Goal: Task Accomplishment & Management: Manage account settings

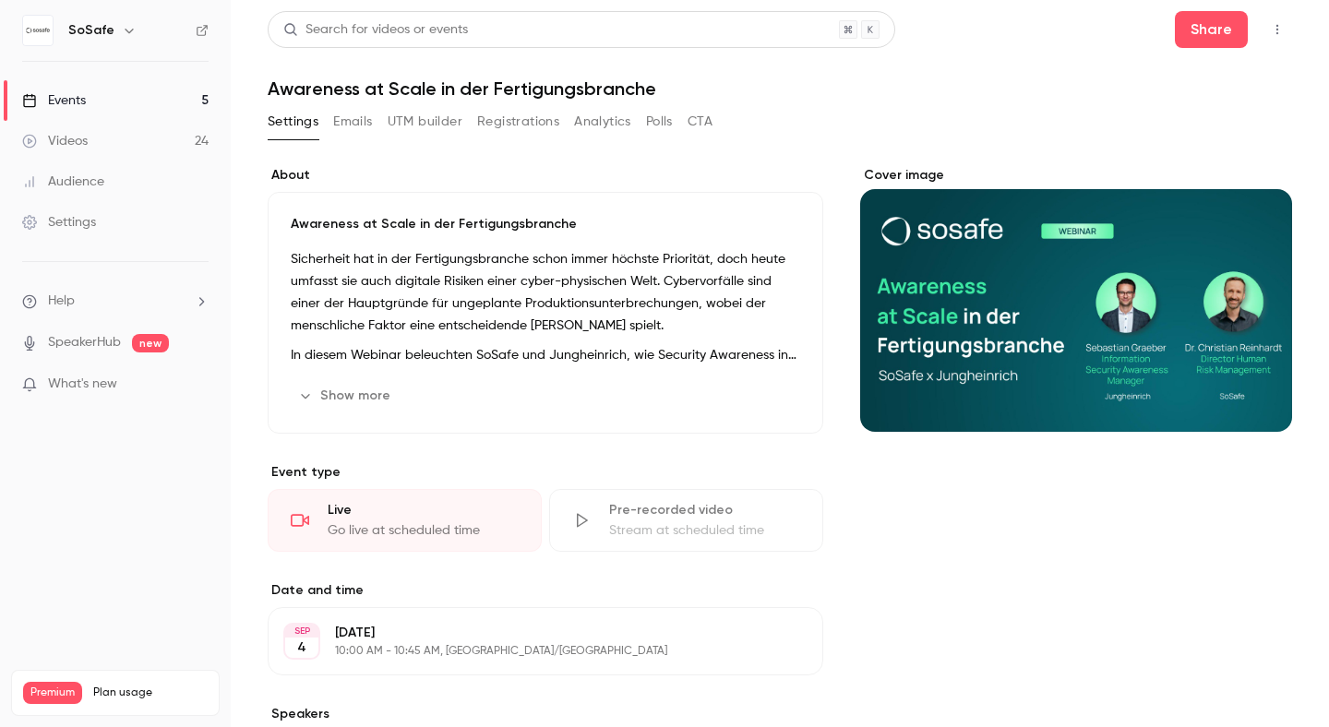
scroll to position [364, 0]
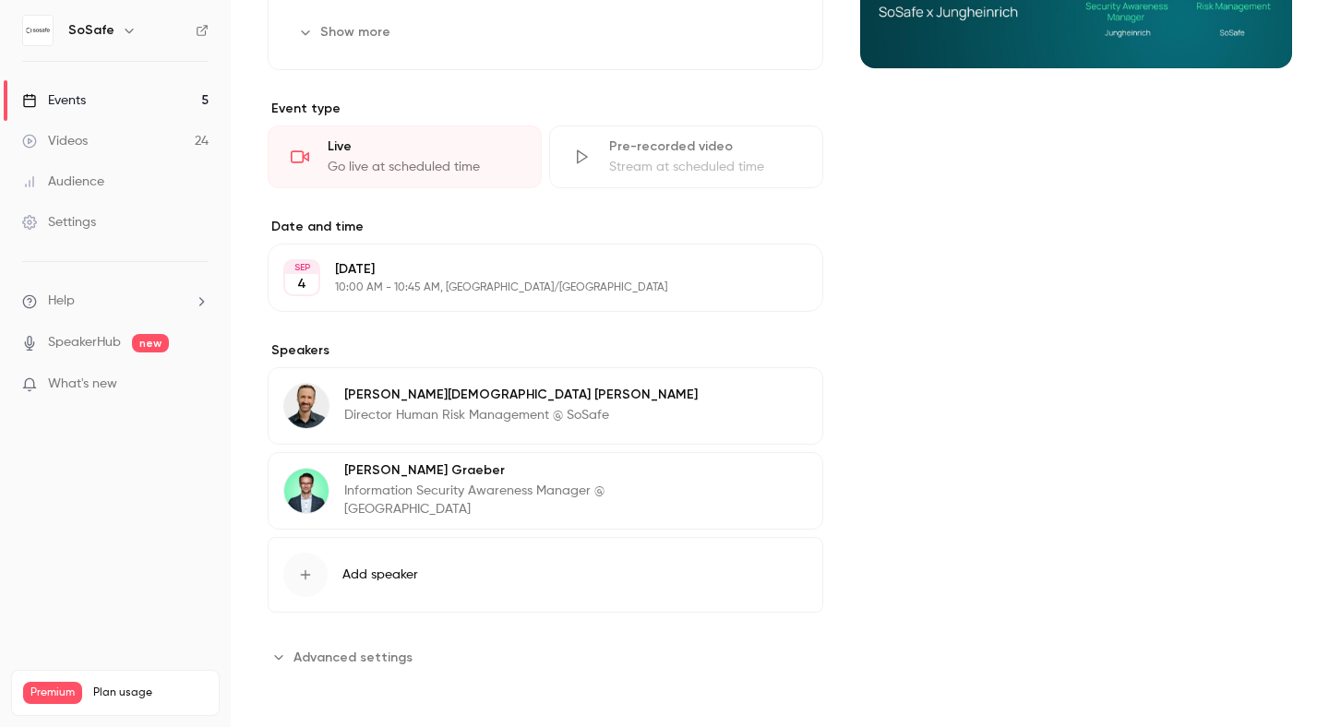
click at [365, 656] on span "Advanced settings" at bounding box center [353, 657] width 119 height 19
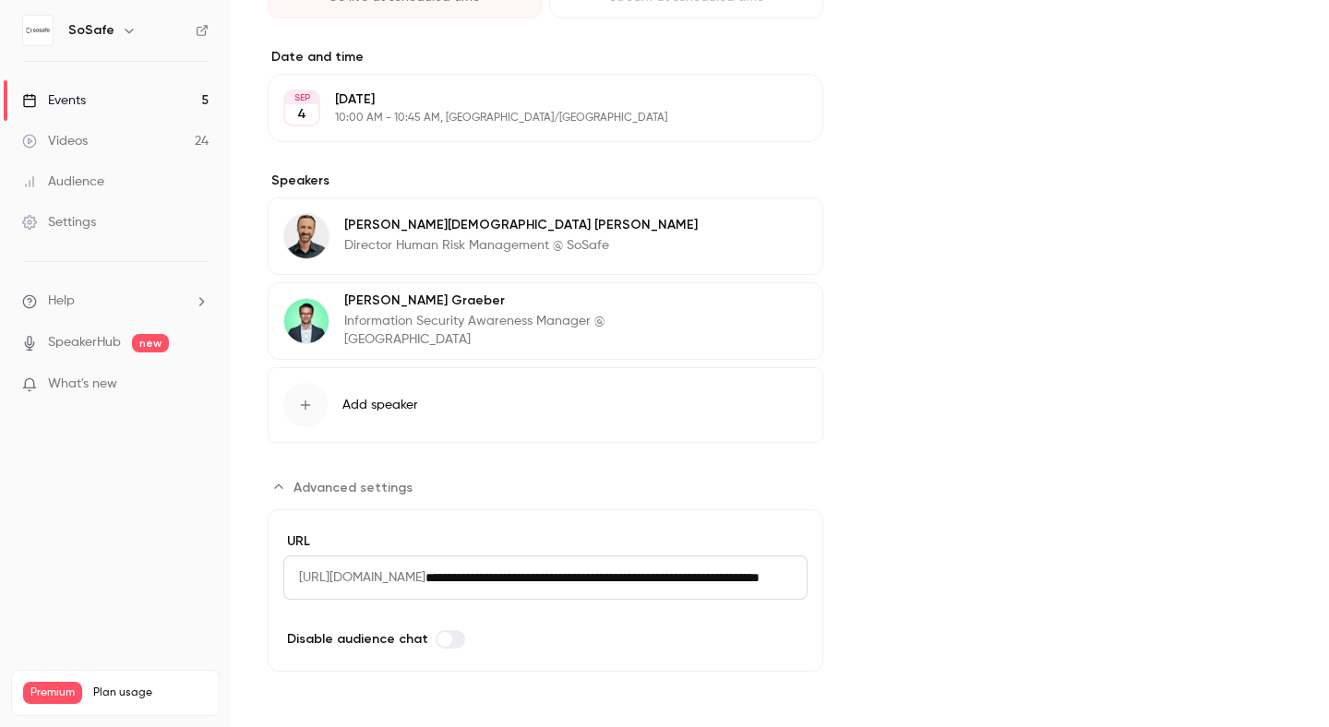
scroll to position [0, 0]
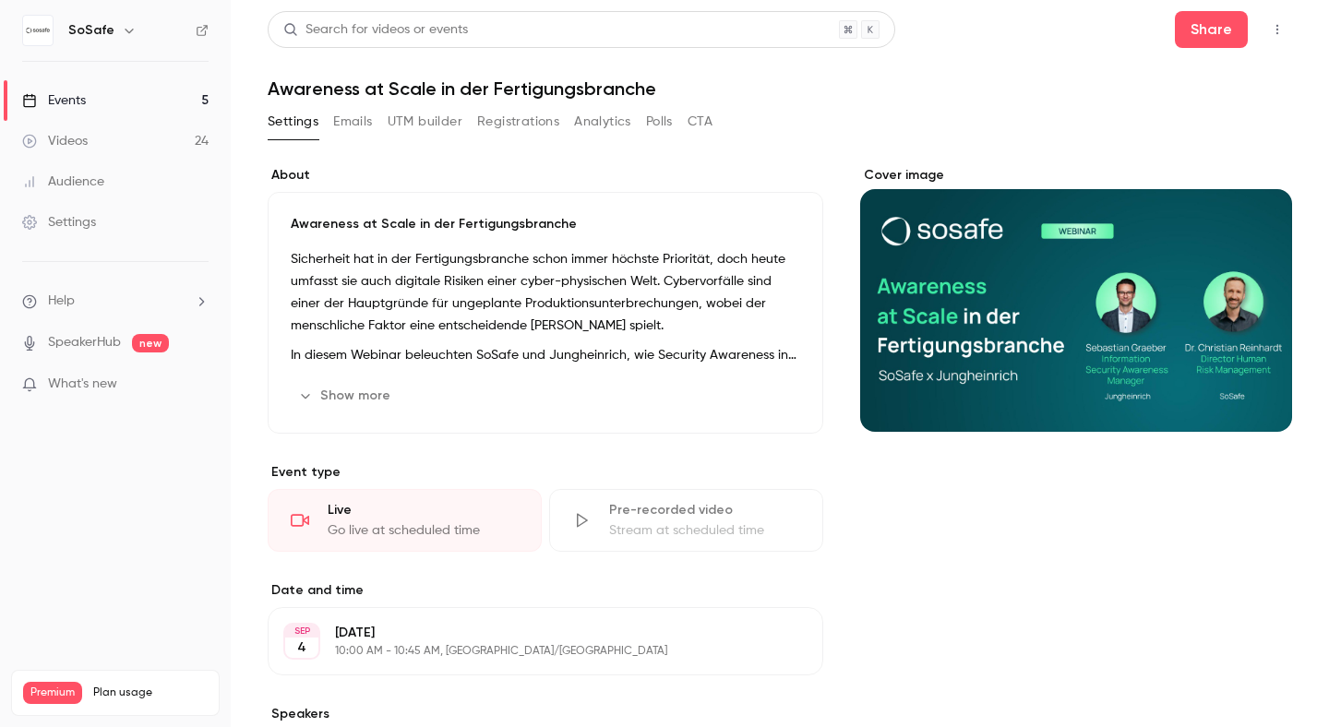
click at [357, 125] on button "Emails" at bounding box center [352, 122] width 39 height 30
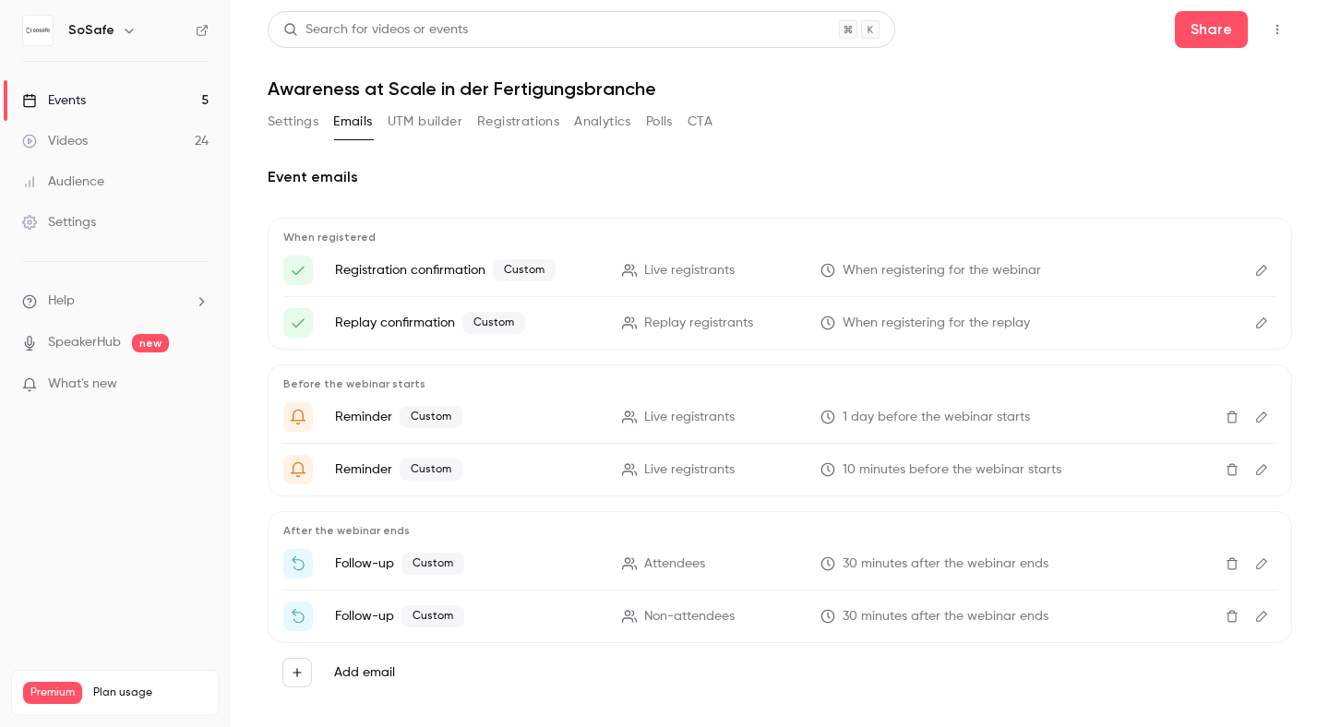
click at [423, 132] on button "UTM builder" at bounding box center [425, 122] width 75 height 30
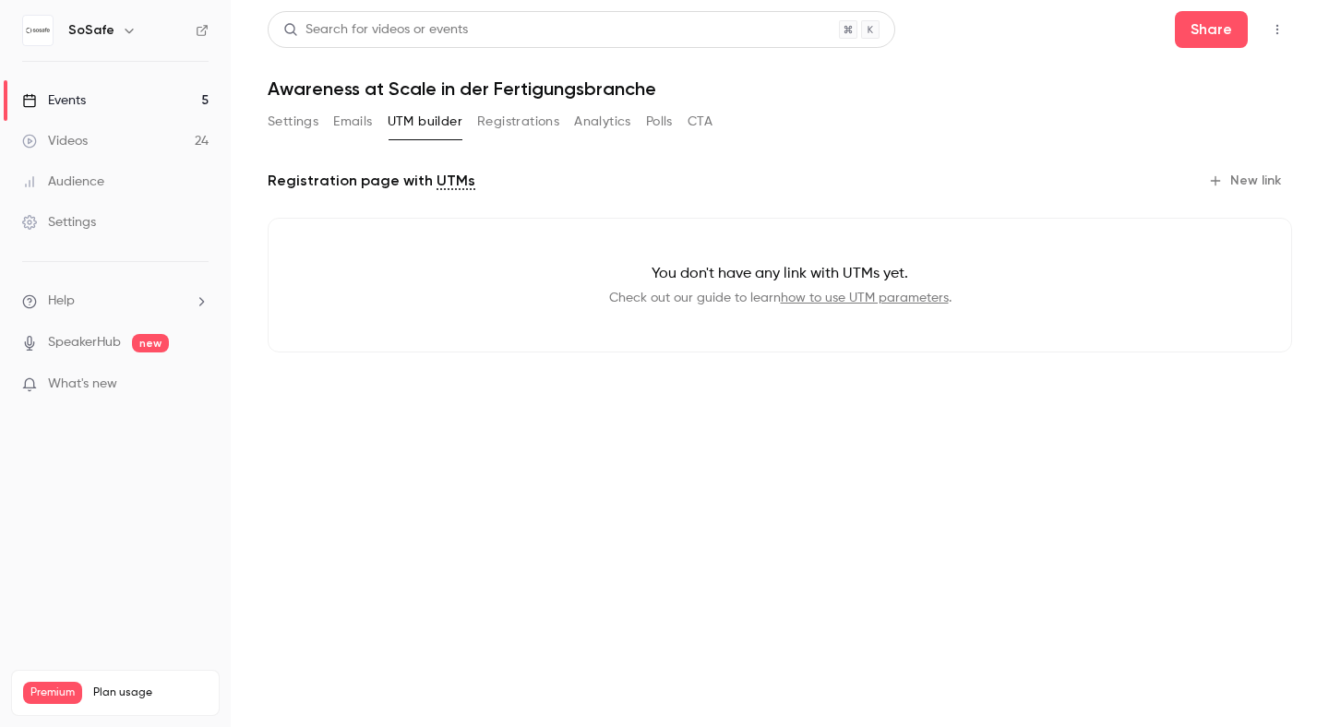
click at [499, 136] on button "Registrations" at bounding box center [518, 122] width 82 height 30
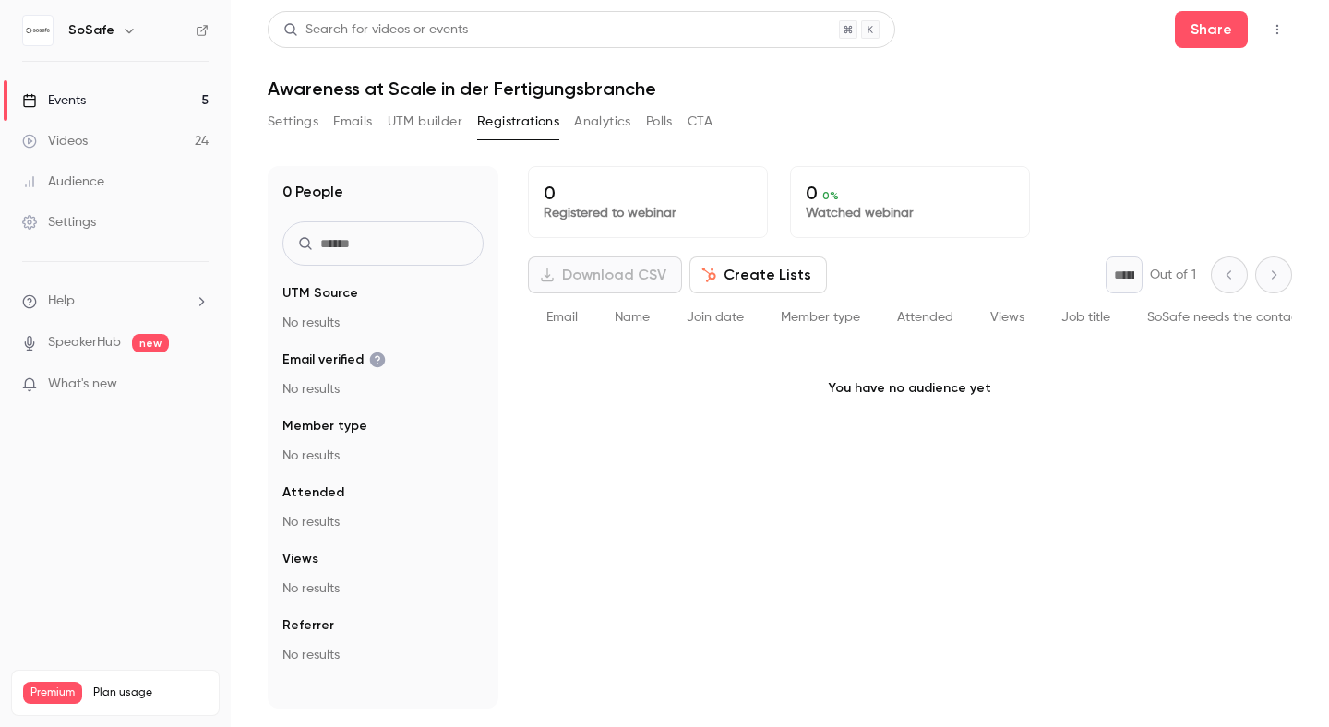
click at [596, 121] on button "Analytics" at bounding box center [602, 122] width 57 height 30
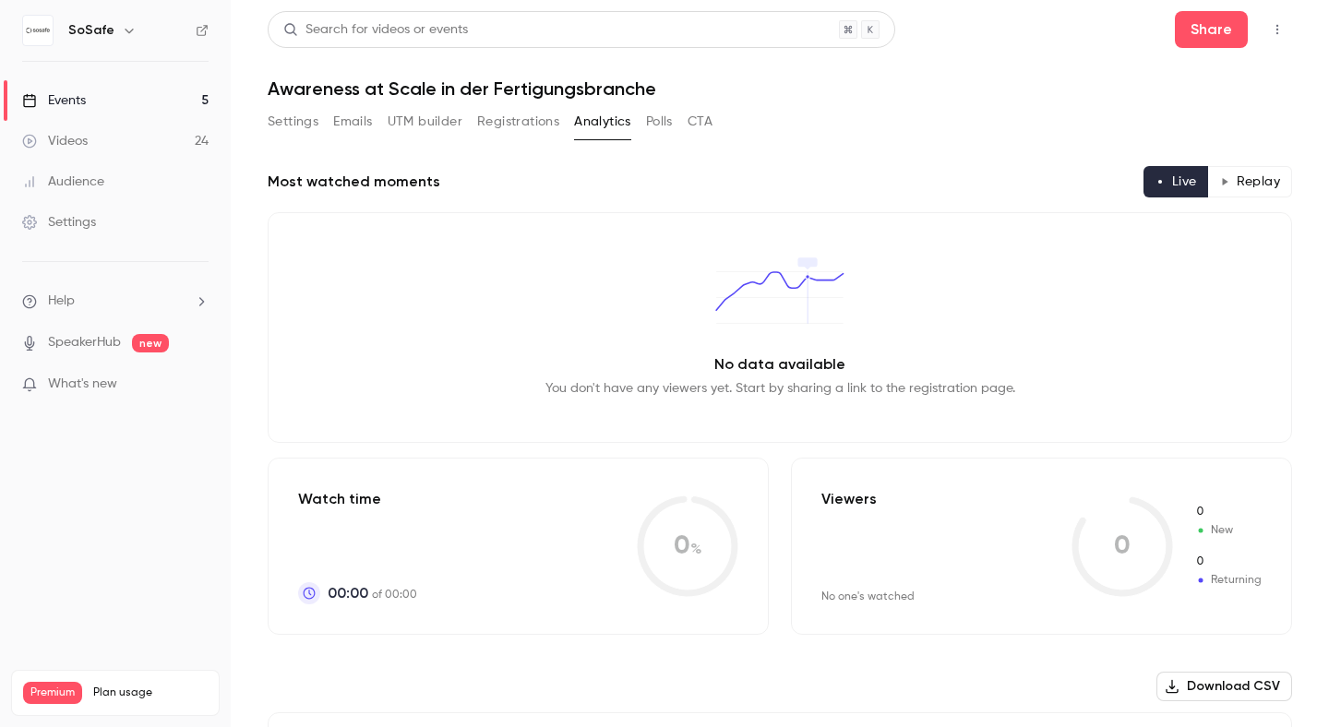
click at [534, 120] on button "Registrations" at bounding box center [518, 122] width 82 height 30
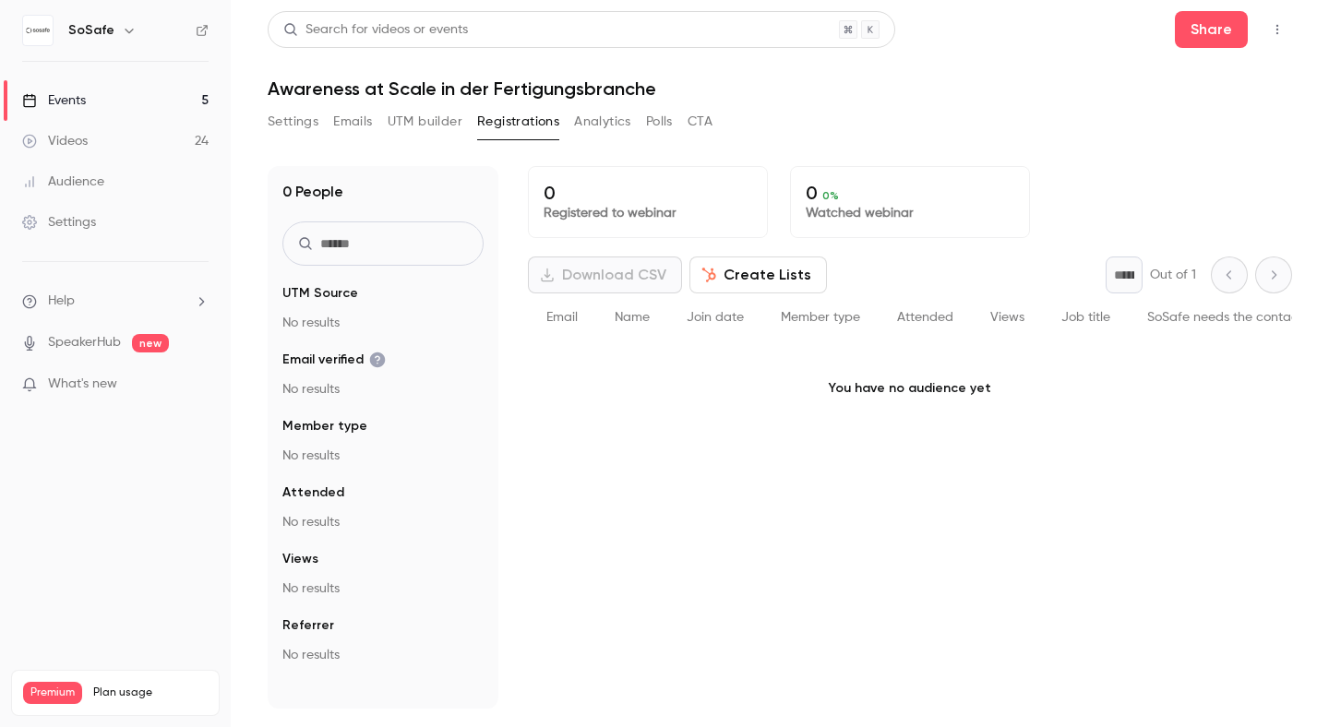
click at [613, 119] on button "Analytics" at bounding box center [602, 122] width 57 height 30
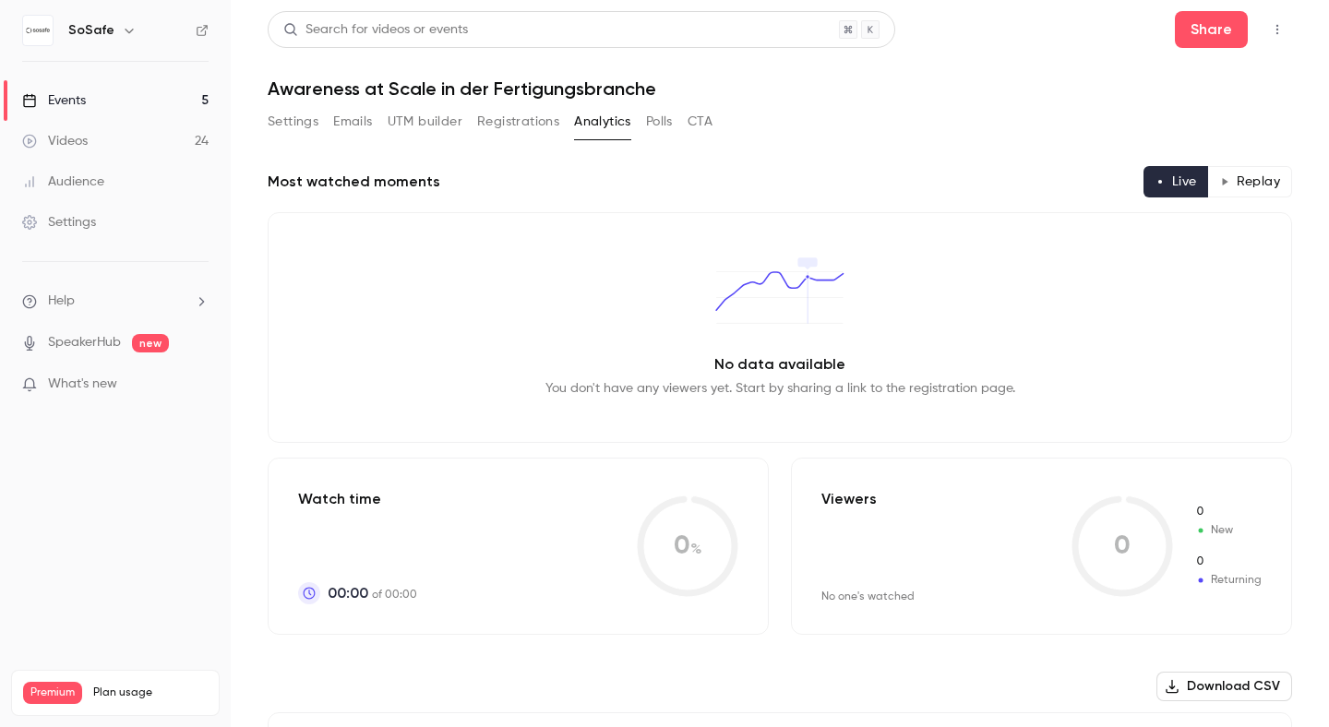
click at [657, 120] on button "Polls" at bounding box center [659, 122] width 27 height 30
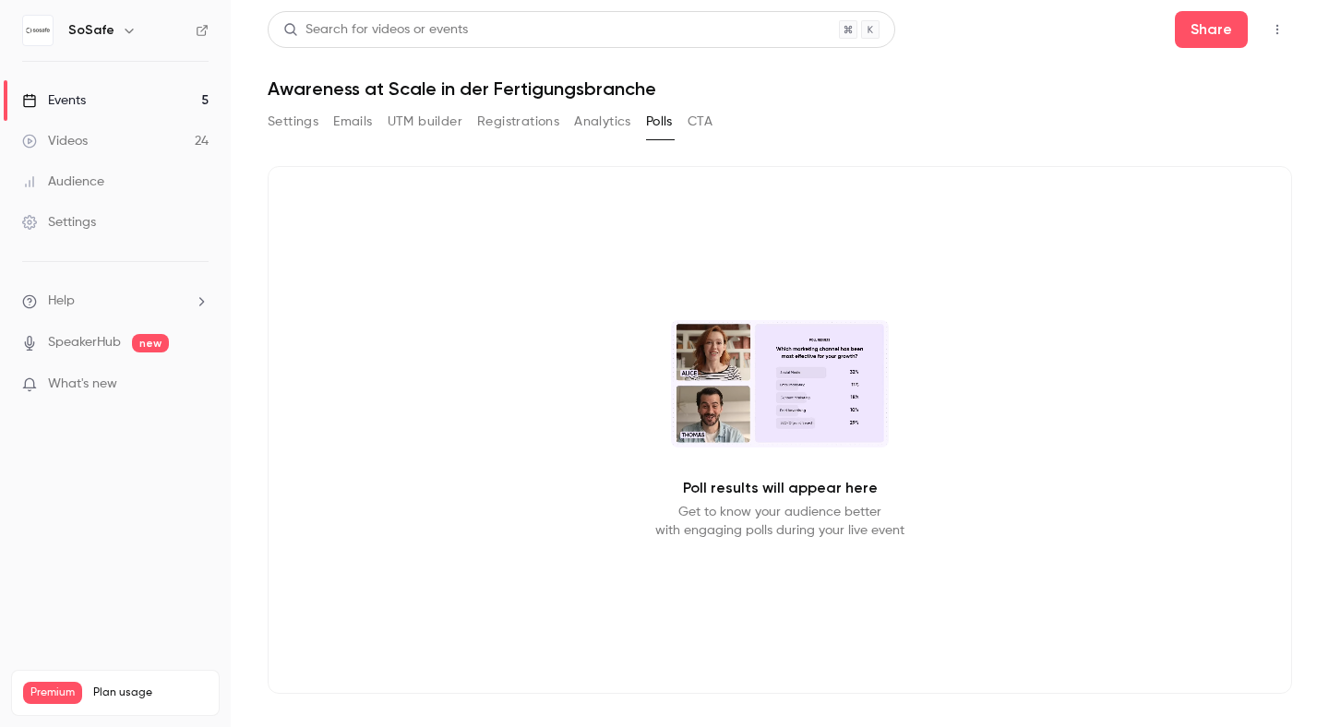
click at [707, 120] on button "CTA" at bounding box center [700, 122] width 25 height 30
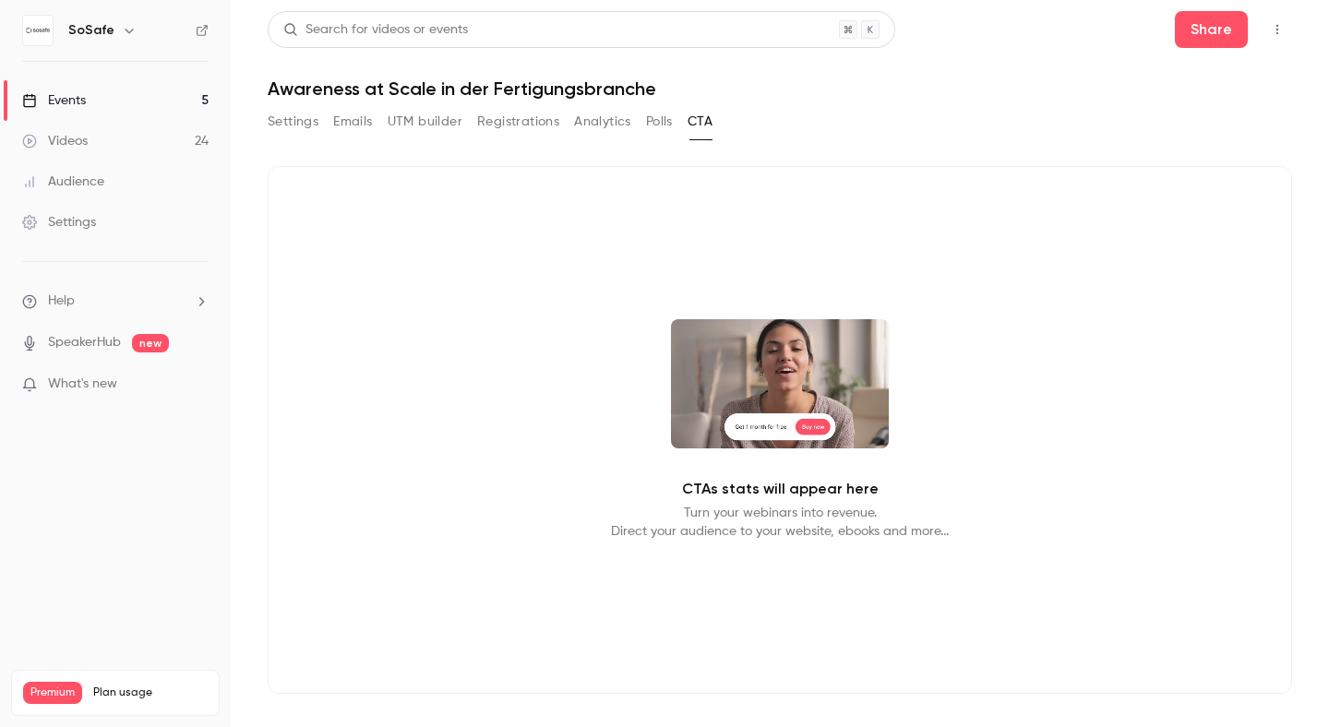
click at [507, 127] on button "Registrations" at bounding box center [518, 122] width 82 height 30
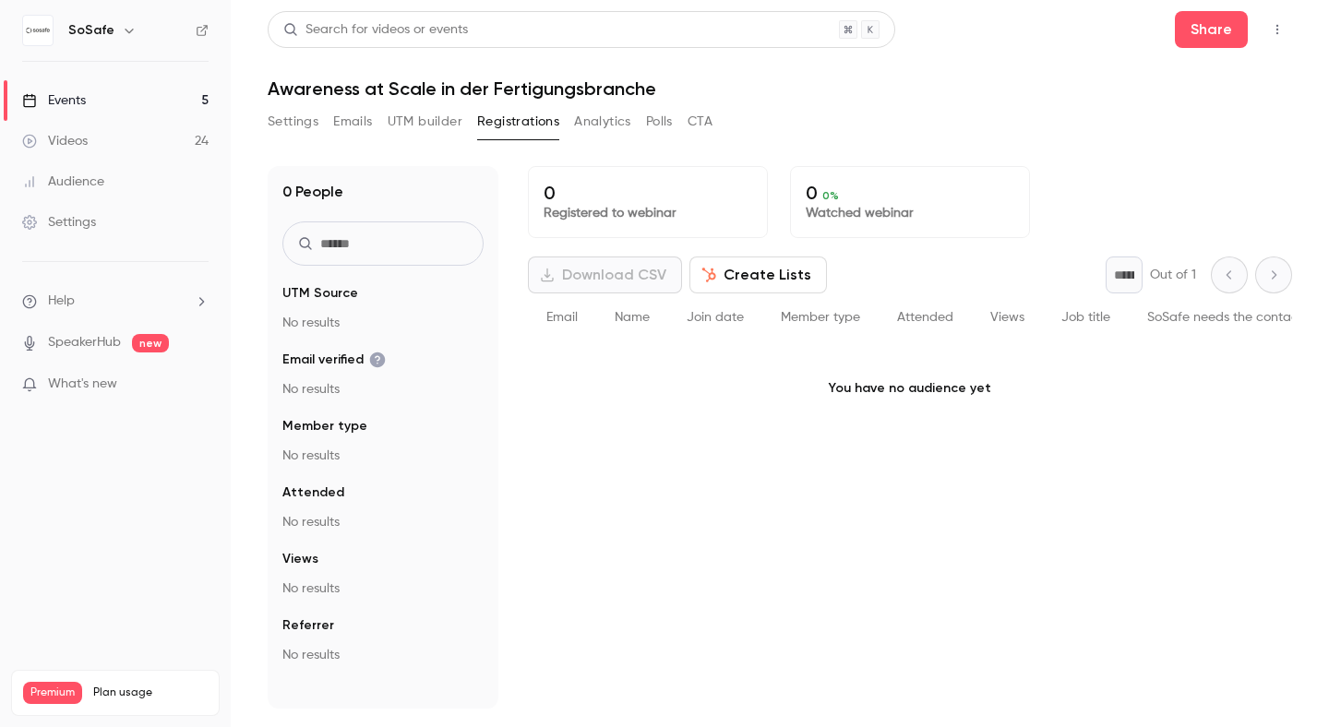
click at [736, 268] on button "Create Lists" at bounding box center [759, 275] width 138 height 37
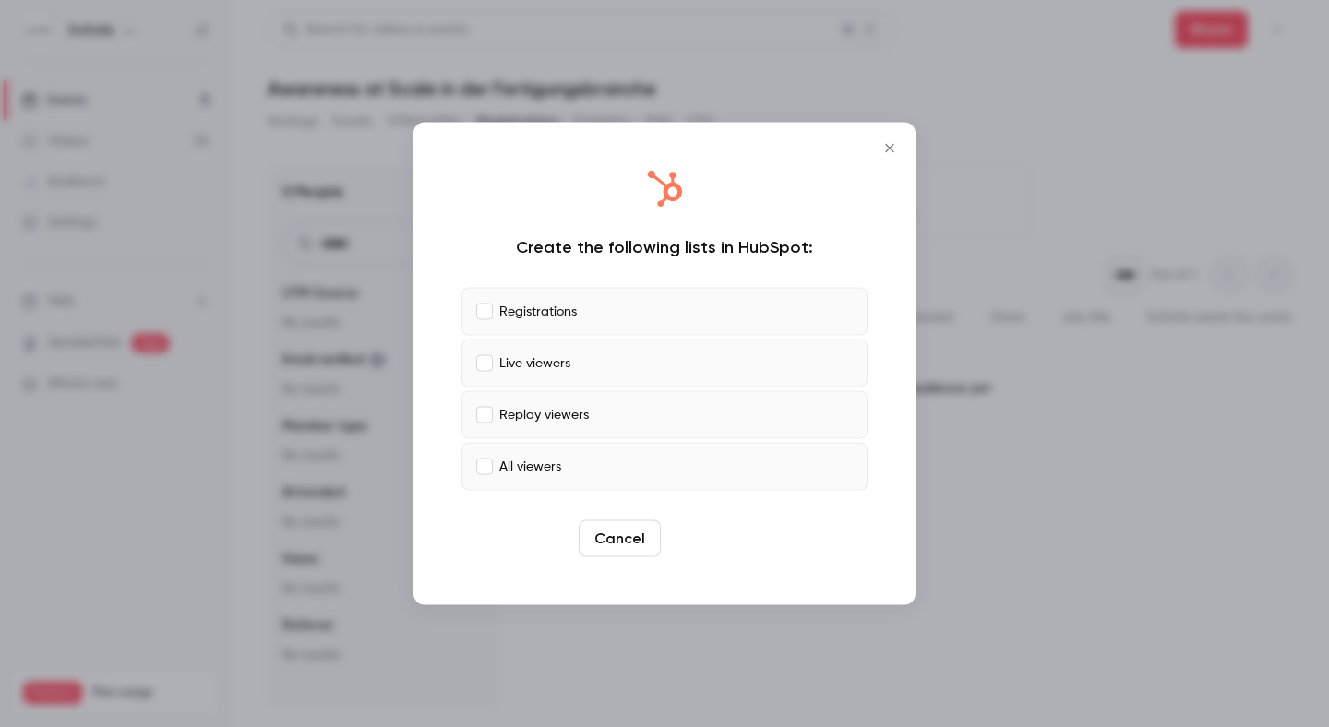
click at [712, 546] on button "Create" at bounding box center [709, 539] width 83 height 37
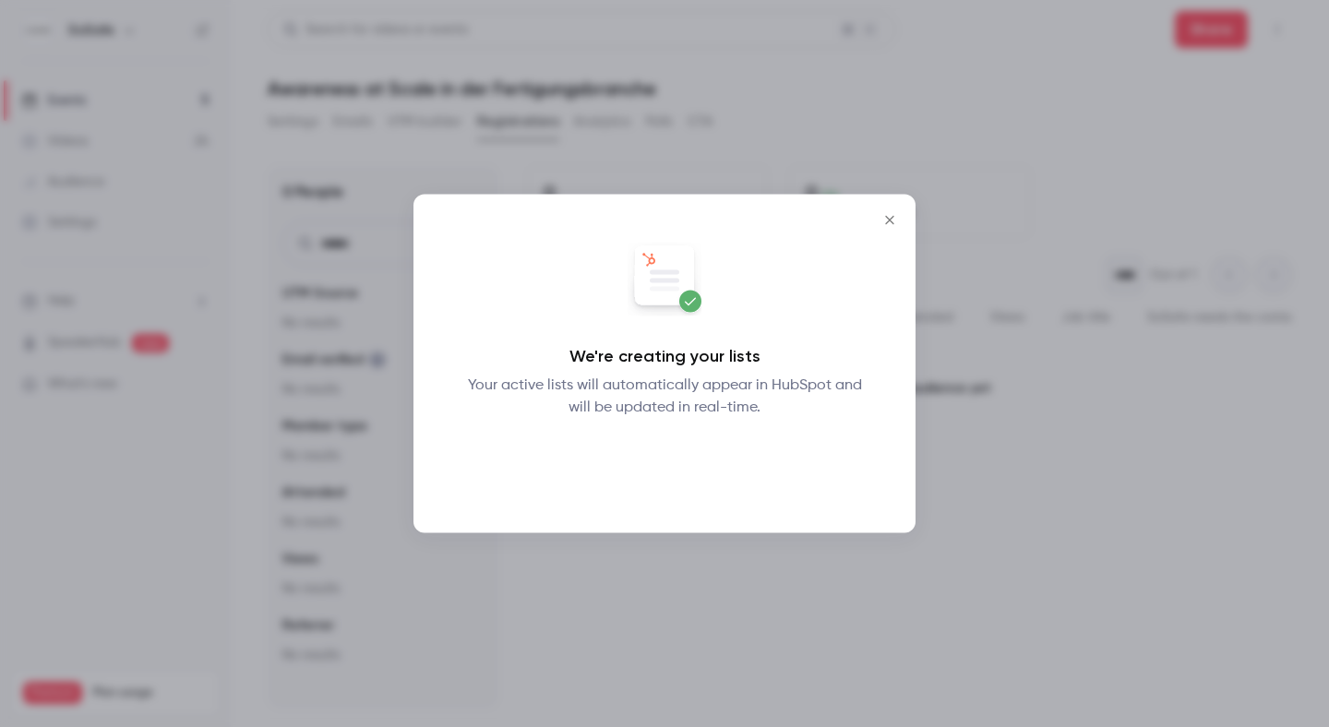
click at [658, 466] on button "Okay" at bounding box center [664, 467] width 67 height 37
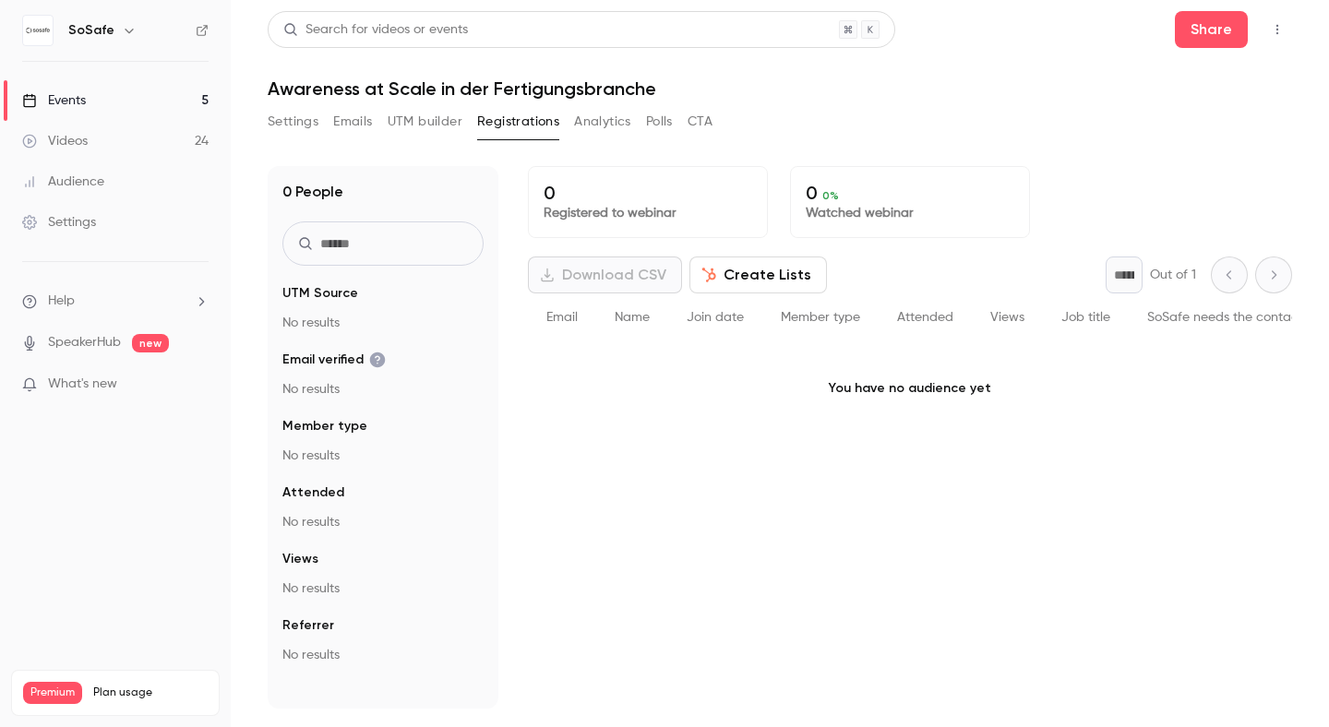
click at [423, 117] on button "UTM builder" at bounding box center [425, 122] width 75 height 30
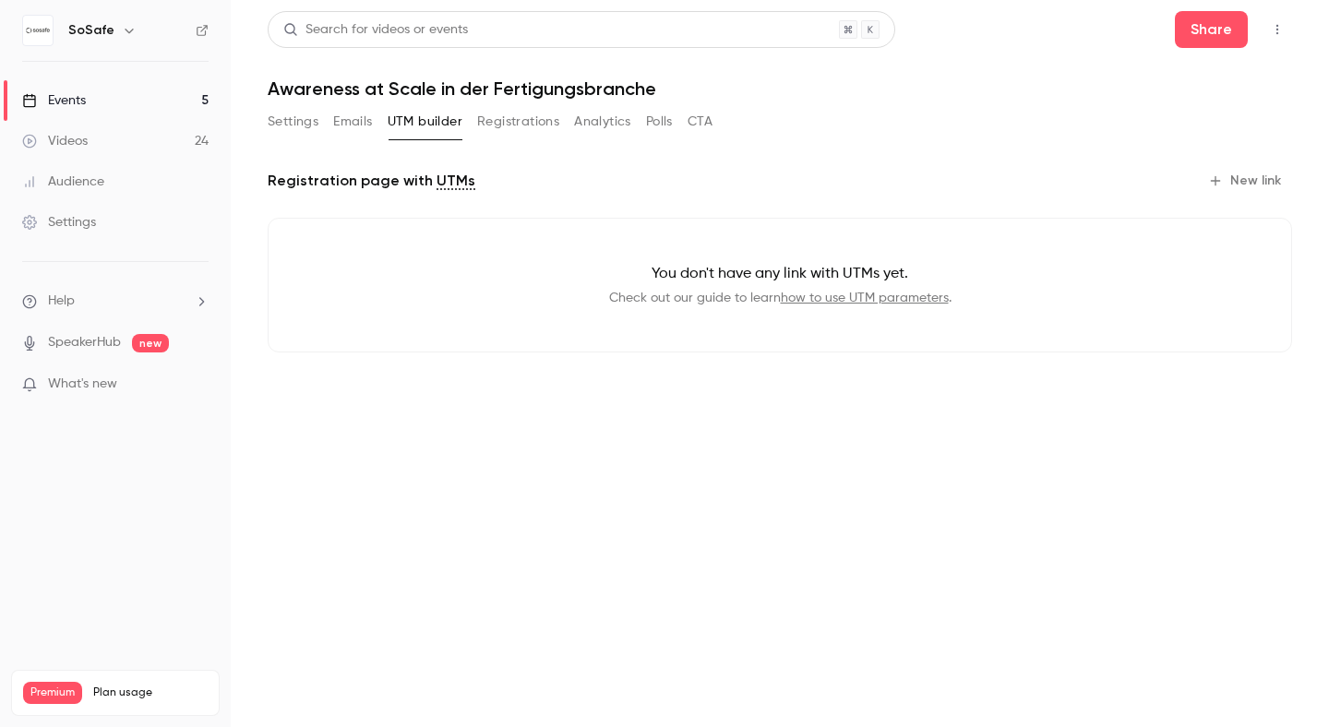
click at [1254, 177] on button "New link" at bounding box center [1246, 181] width 91 height 30
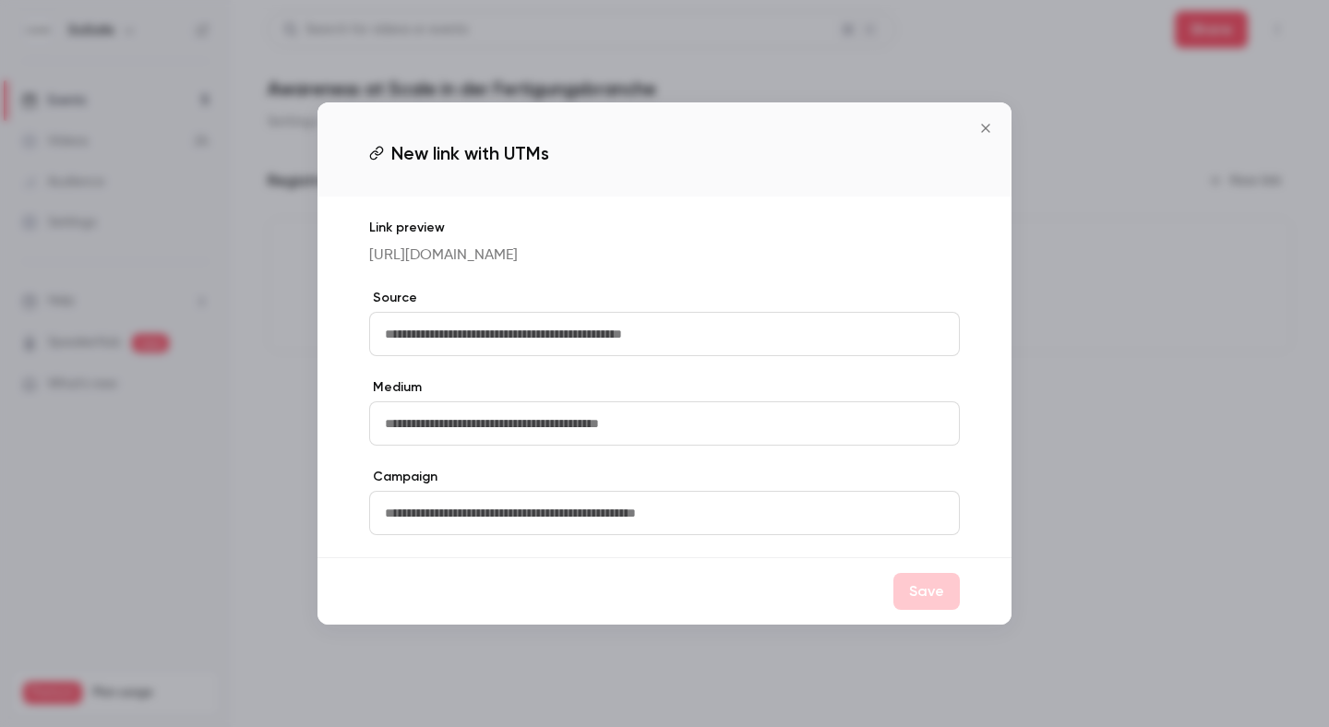
click at [979, 121] on icon "Close" at bounding box center [986, 128] width 22 height 15
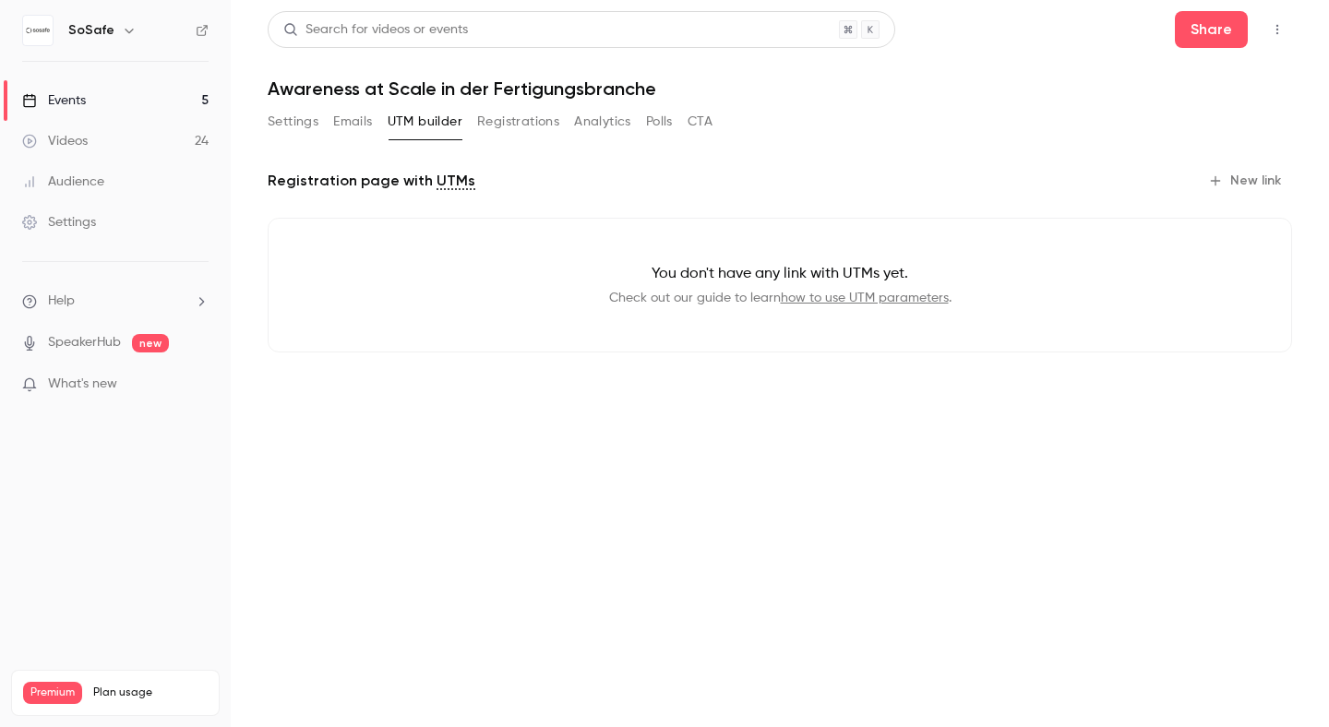
click at [284, 123] on button "Settings" at bounding box center [293, 122] width 51 height 30
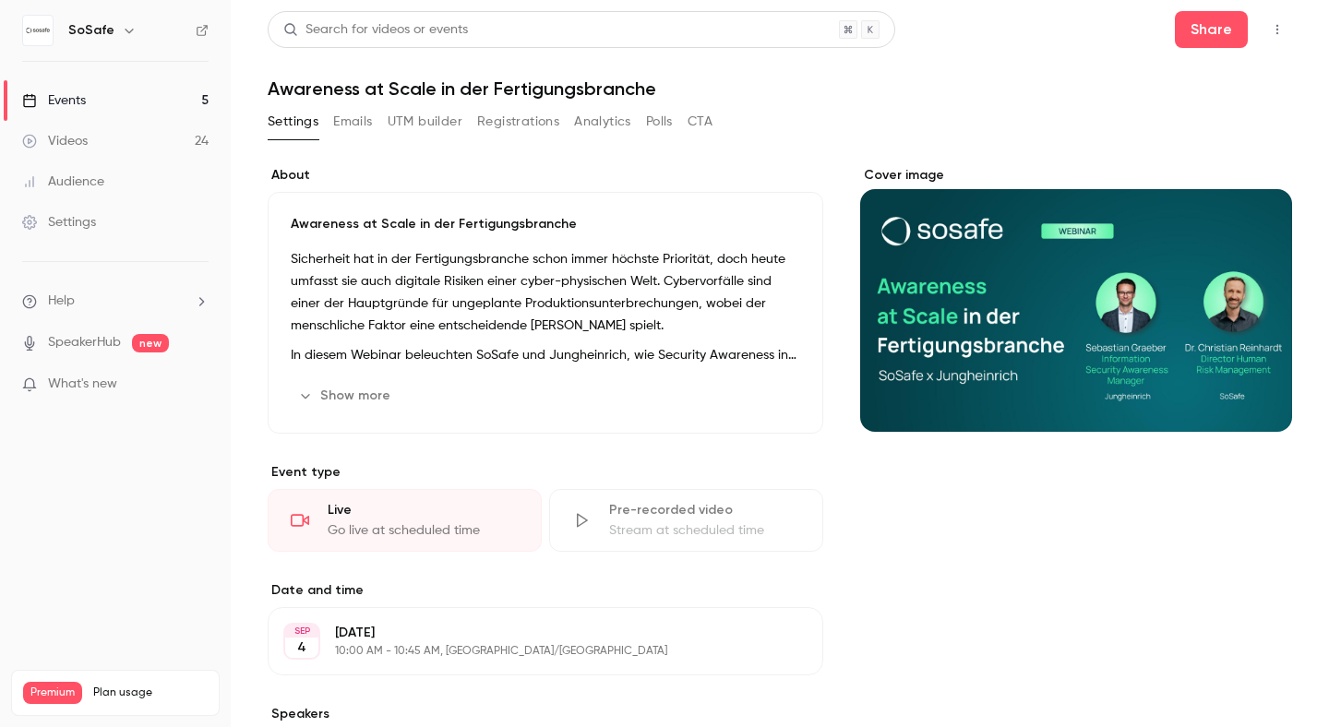
click at [491, 112] on button "Registrations" at bounding box center [518, 122] width 82 height 30
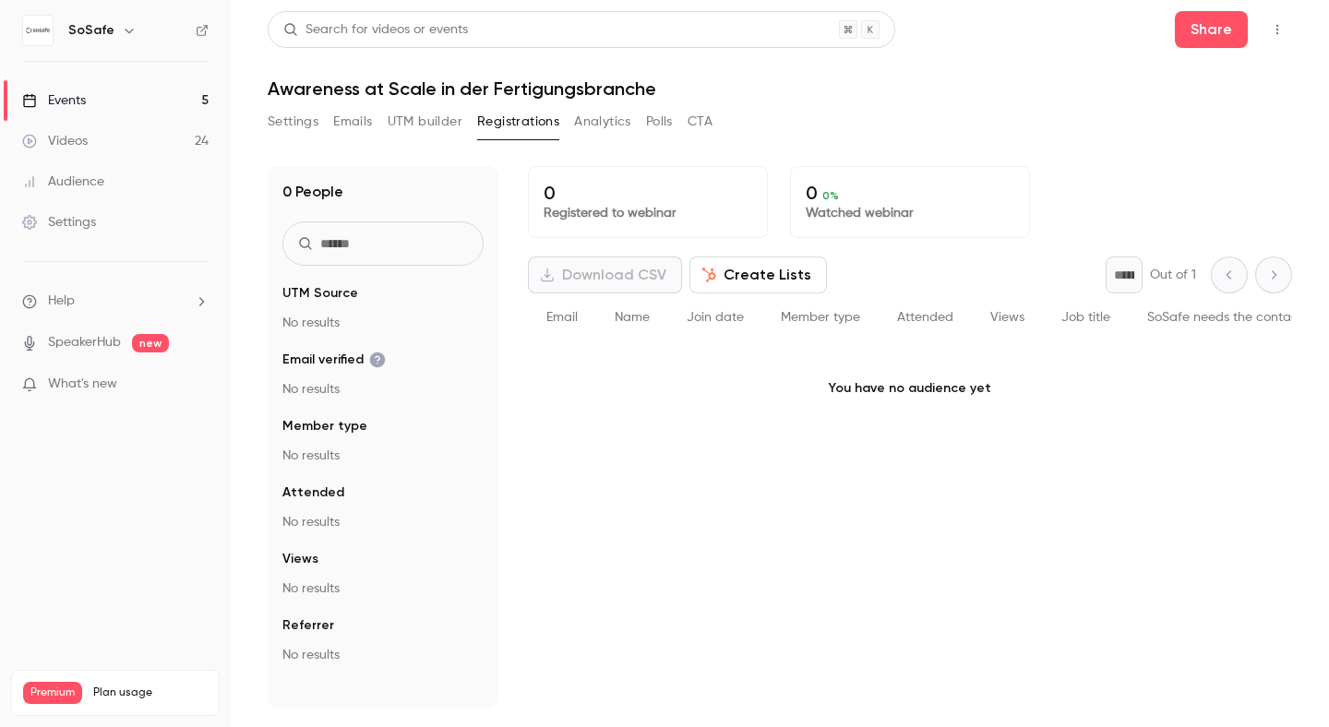
click at [416, 125] on button "UTM builder" at bounding box center [425, 122] width 75 height 30
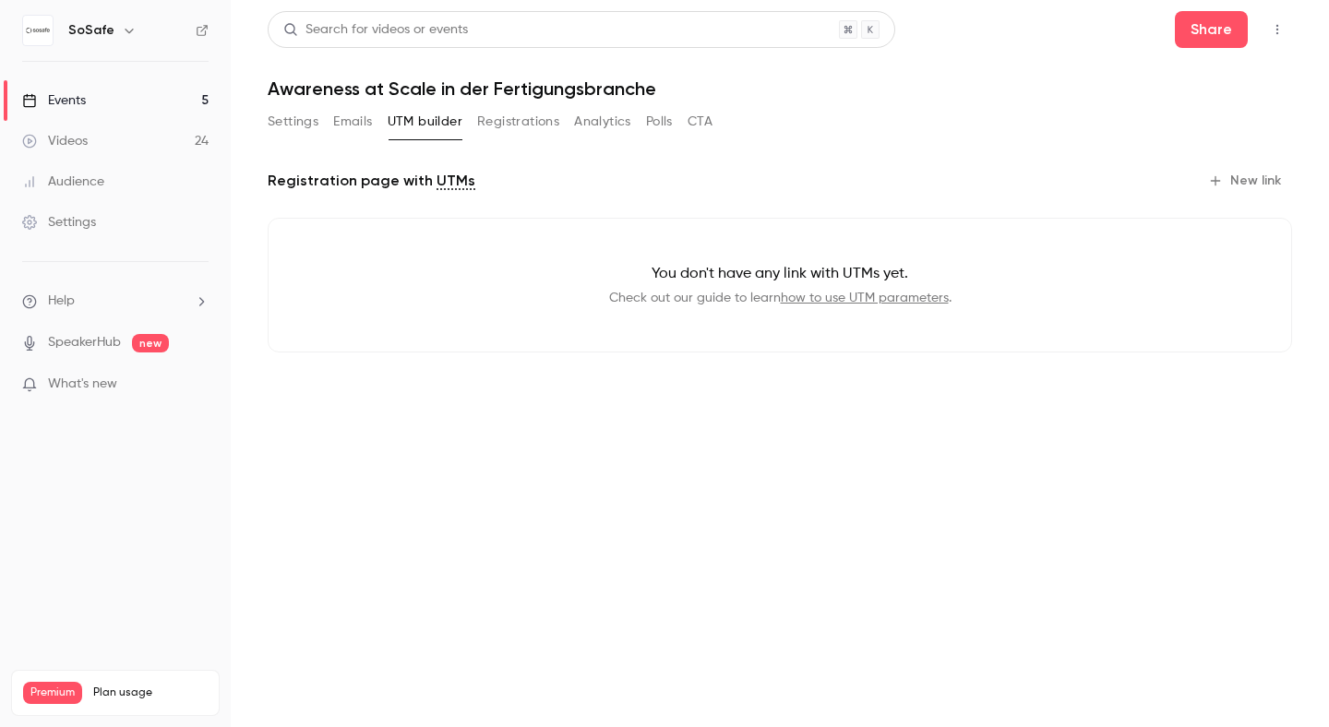
click at [816, 300] on link "how to use UTM parameters" at bounding box center [865, 298] width 168 height 13
click at [1266, 175] on button "New link" at bounding box center [1246, 181] width 91 height 30
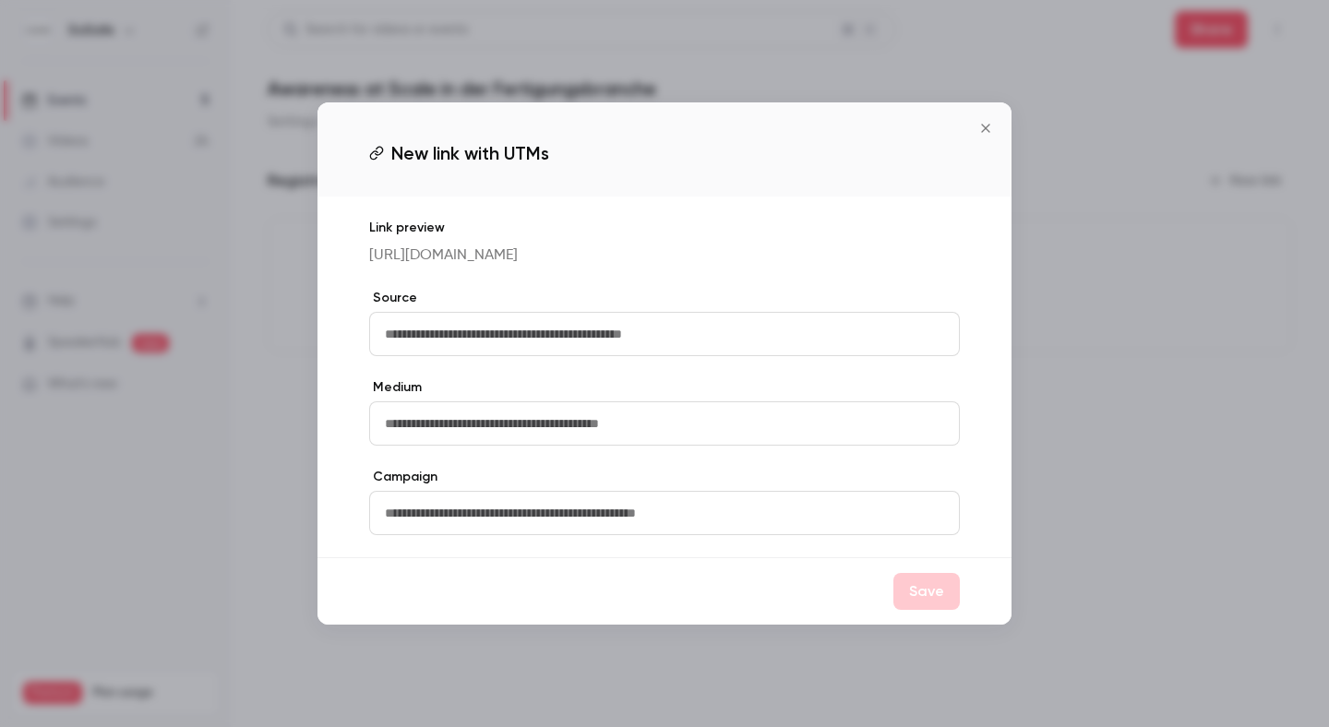
click at [989, 121] on icon "Close" at bounding box center [986, 128] width 22 height 15
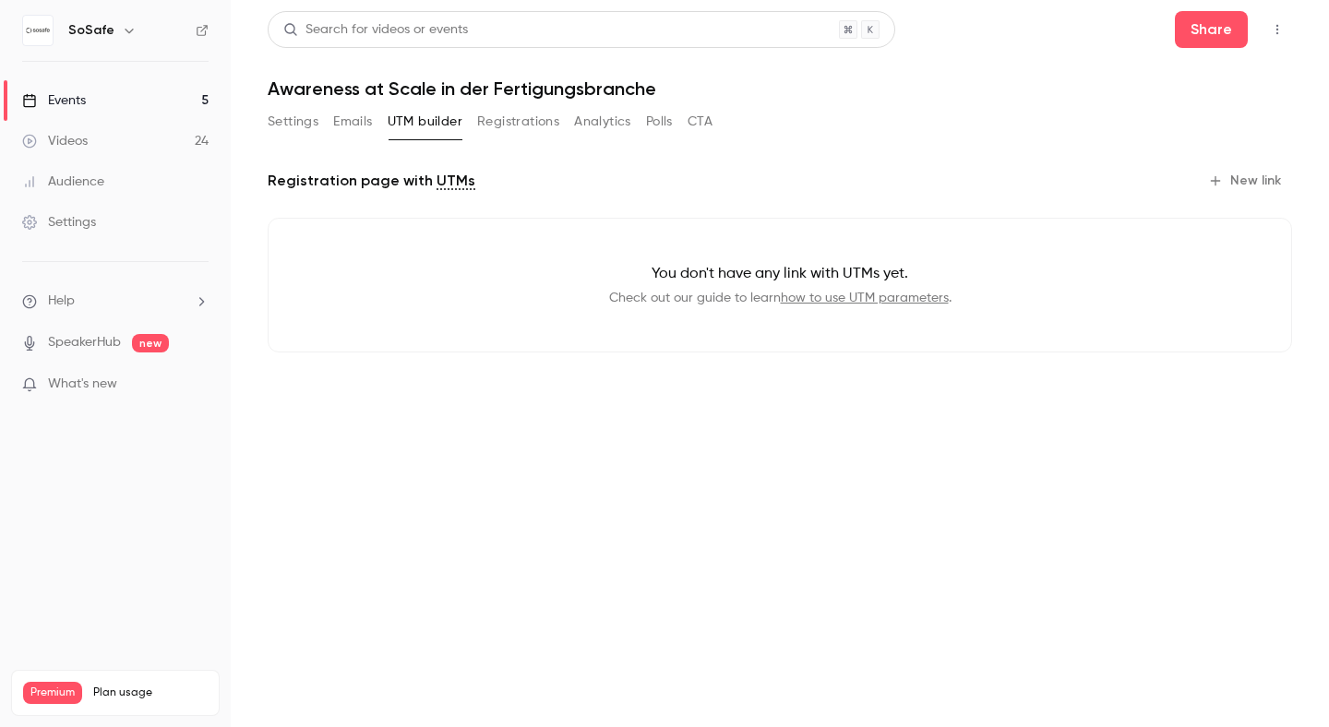
click at [1230, 180] on button "New link" at bounding box center [1246, 181] width 91 height 30
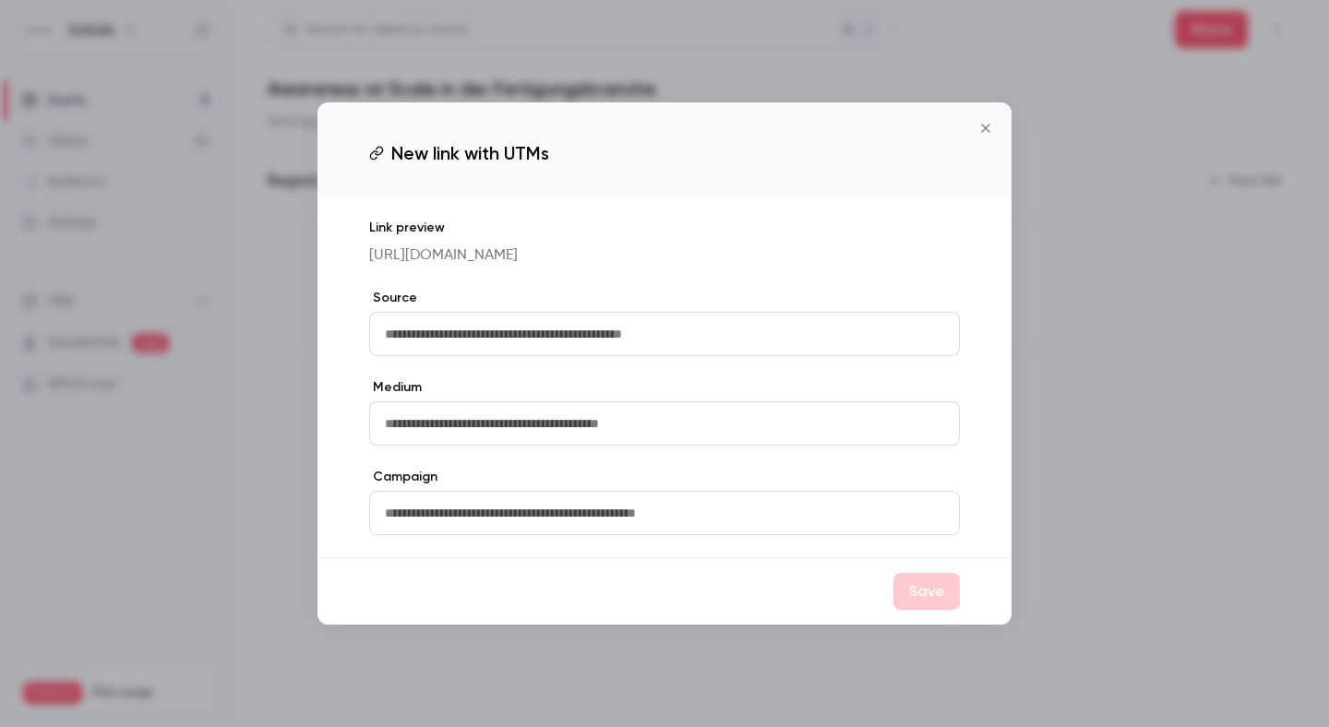
click at [979, 121] on icon "Close" at bounding box center [986, 128] width 22 height 15
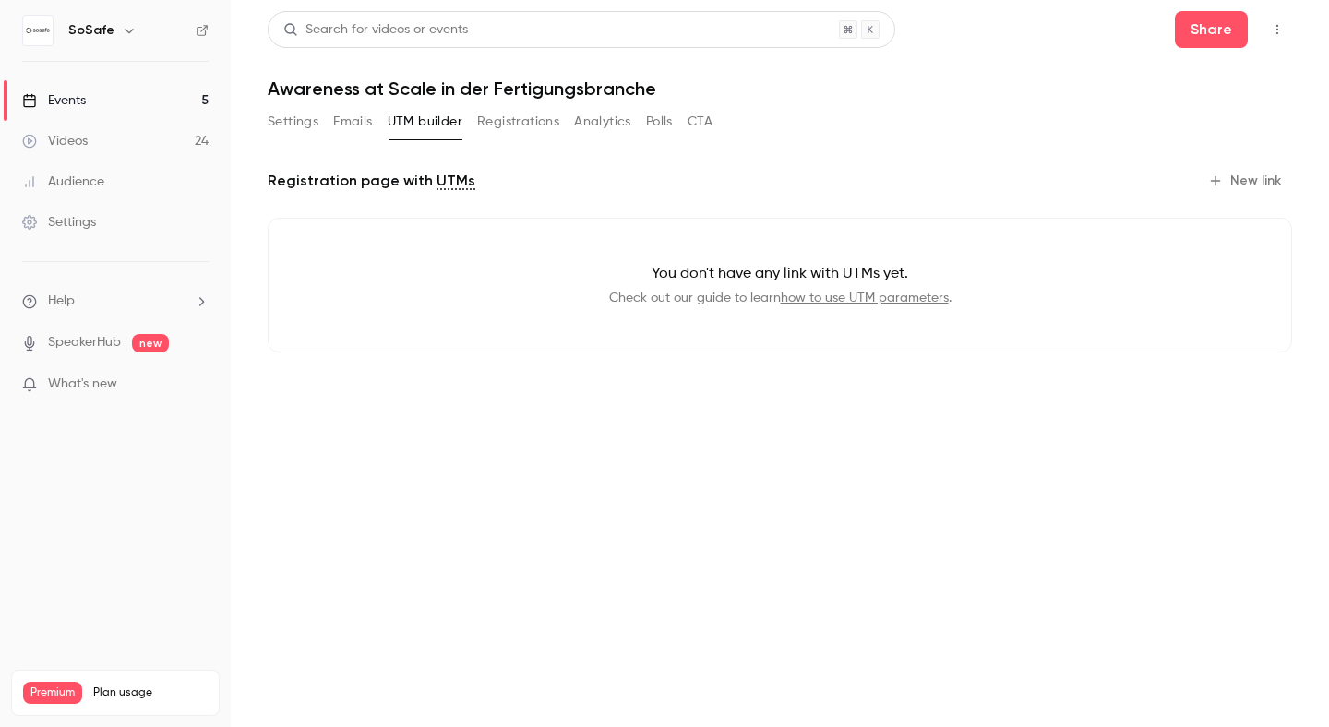
click at [480, 126] on button "Registrations" at bounding box center [518, 122] width 82 height 30
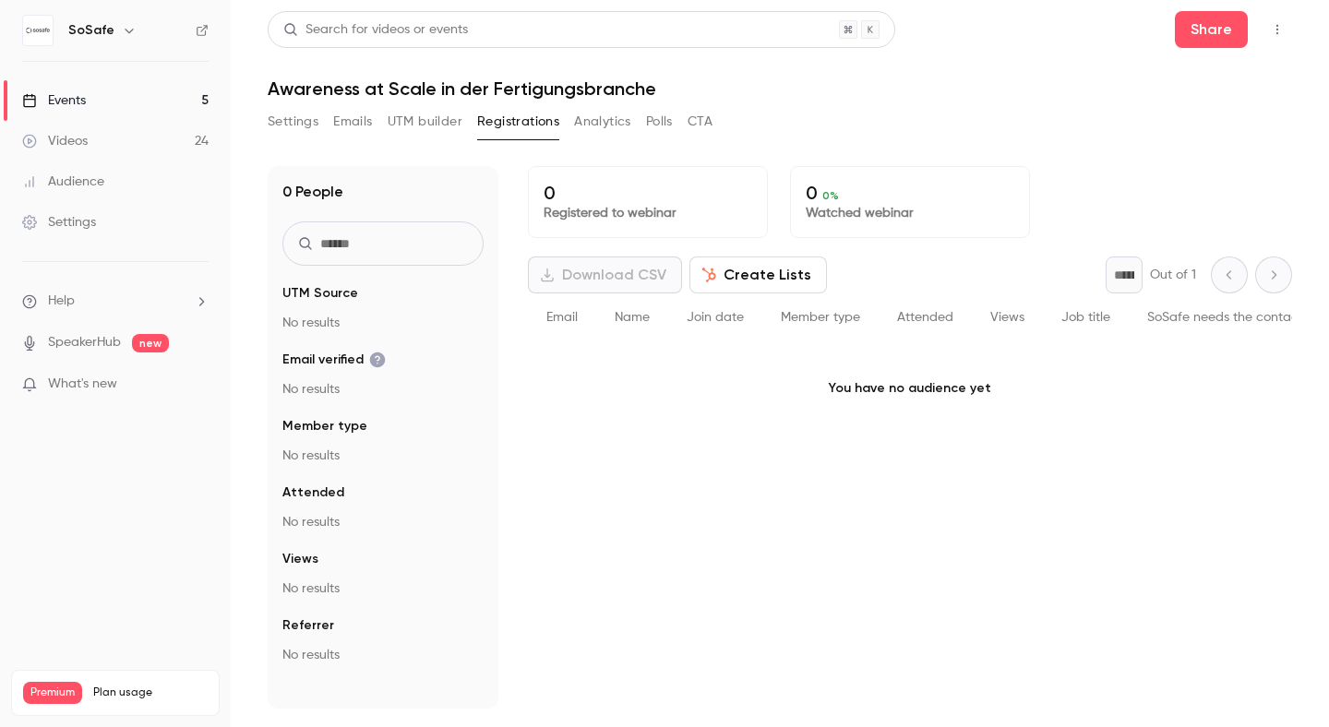
click at [790, 274] on button "Create Lists" at bounding box center [759, 275] width 138 height 37
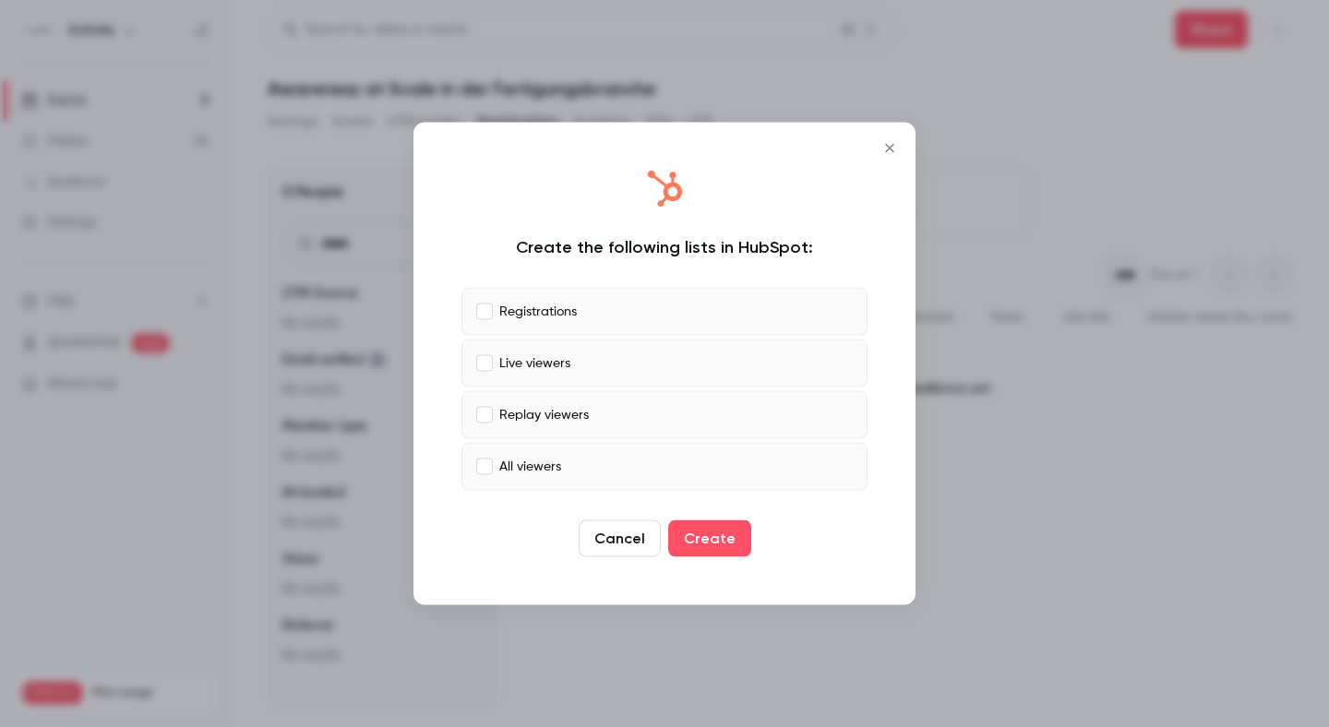
click at [888, 158] on button "Close" at bounding box center [889, 148] width 37 height 37
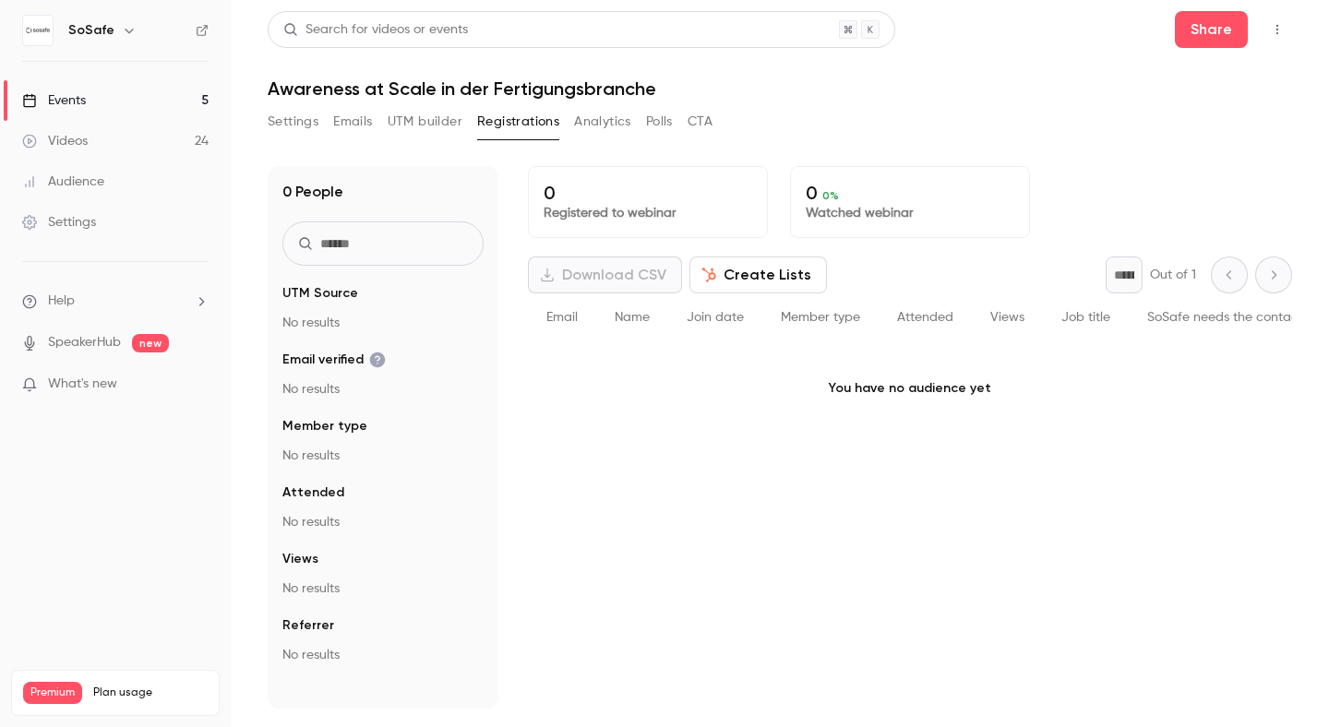
click at [517, 89] on h1 "Awareness at Scale in der Fertigungsbranche" at bounding box center [780, 89] width 1025 height 22
click at [302, 89] on h1 "Awareness at Scale in der Fertigungsbranche" at bounding box center [780, 89] width 1025 height 22
copy h1 "Awareness"
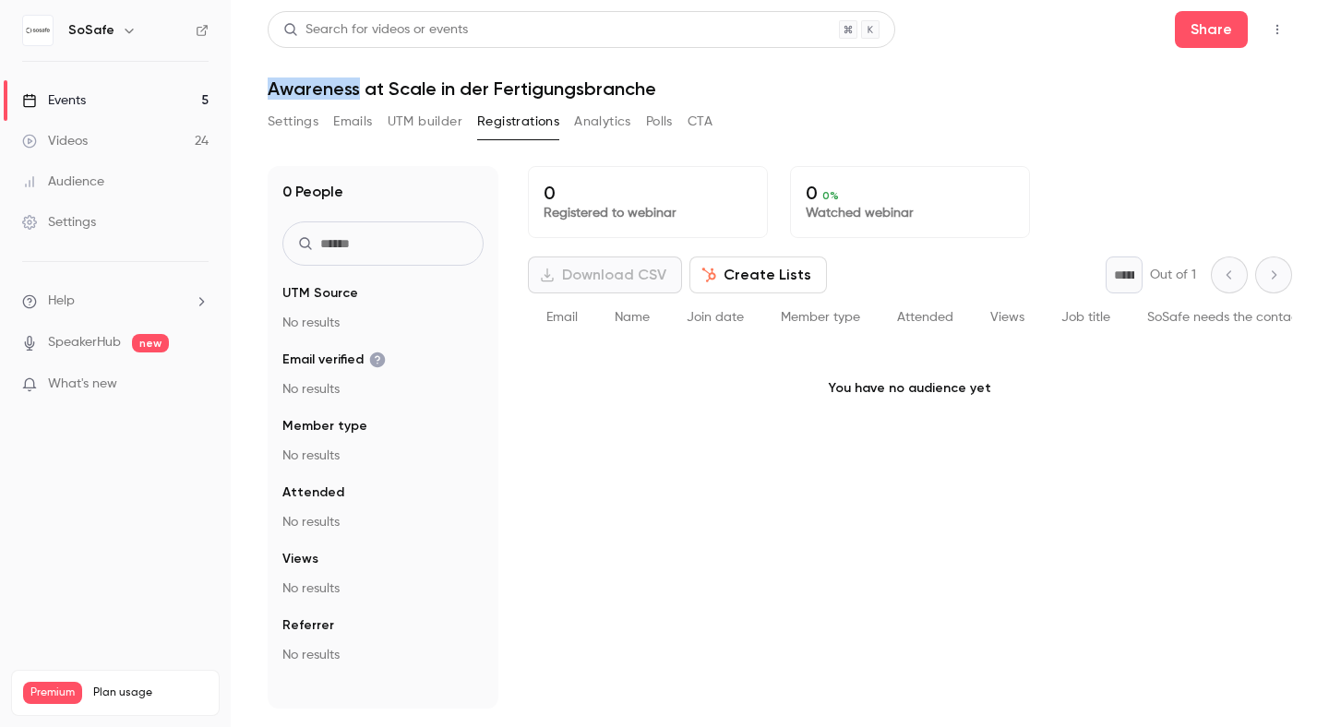
click at [287, 127] on button "Settings" at bounding box center [293, 122] width 51 height 30
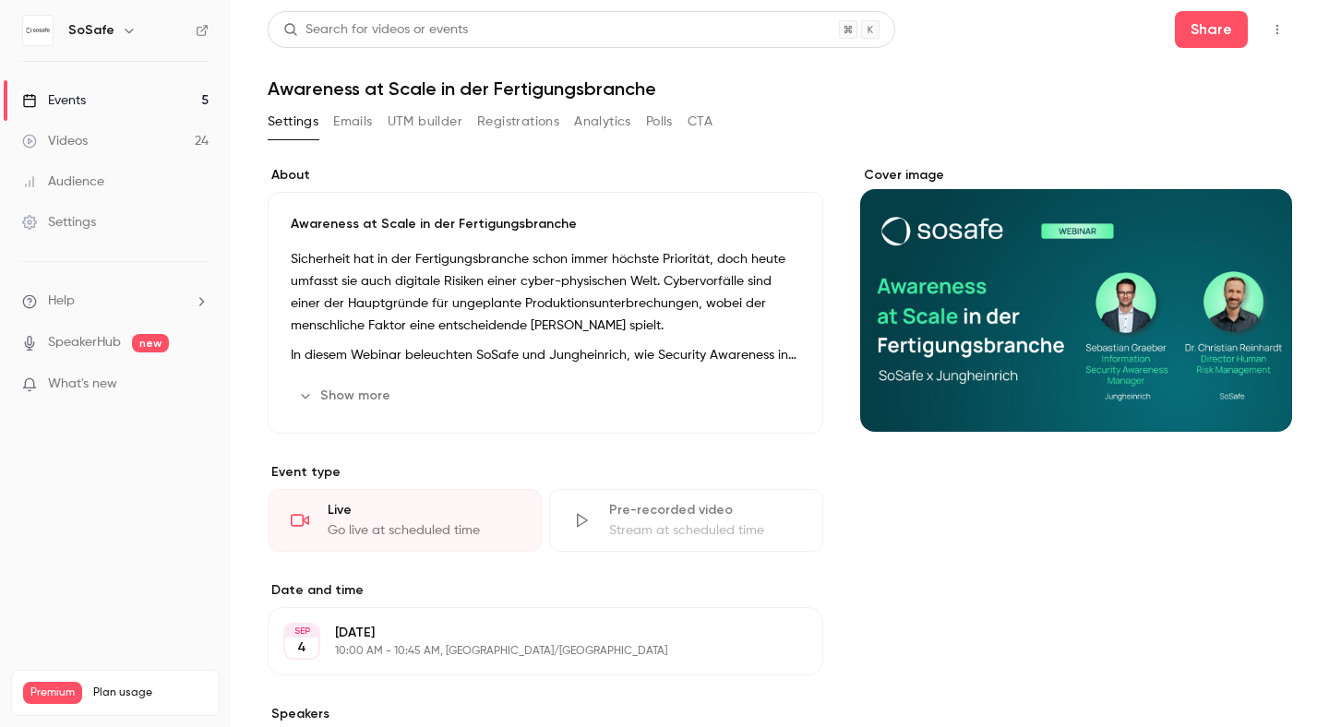
click at [624, 173] on label "About" at bounding box center [546, 175] width 556 height 18
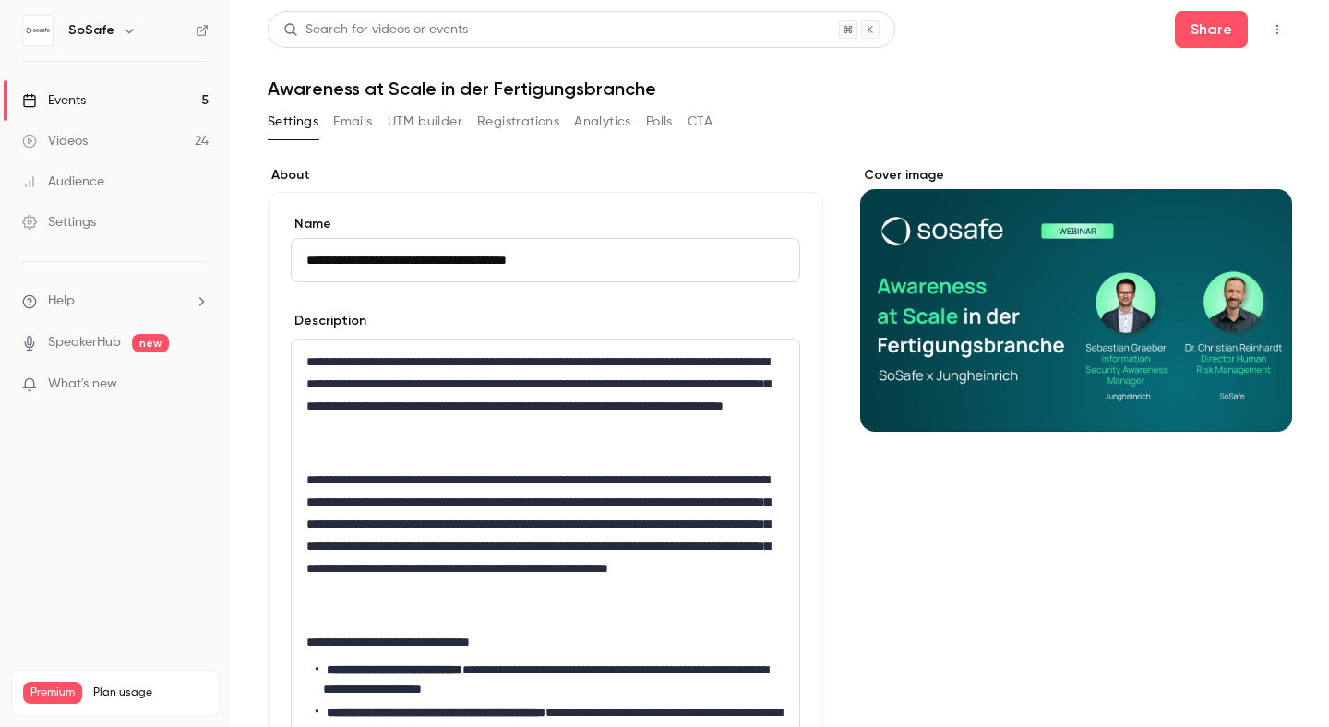
click at [624, 173] on label "About" at bounding box center [546, 175] width 556 height 18
click at [594, 255] on input "**********" at bounding box center [546, 260] width 510 height 44
click at [512, 482] on p "**********" at bounding box center [545, 546] width 478 height 155
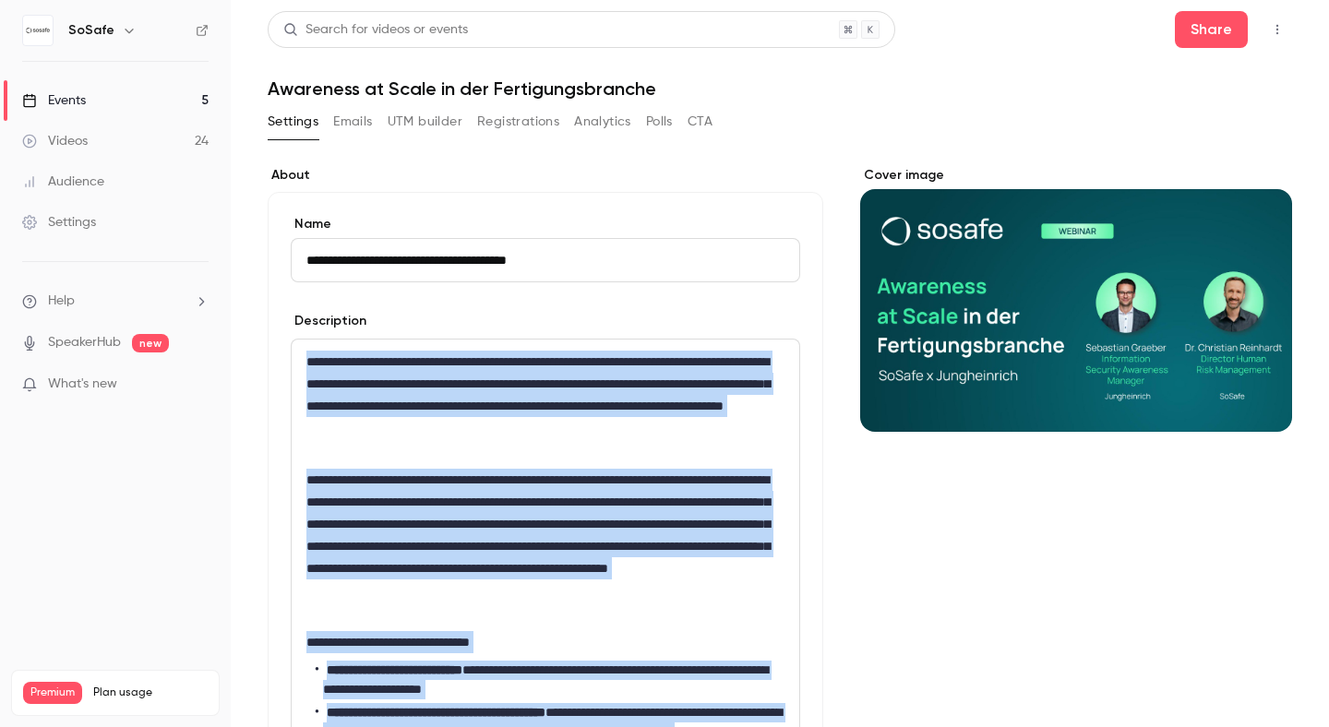
click at [298, 128] on button "Settings" at bounding box center [293, 122] width 51 height 30
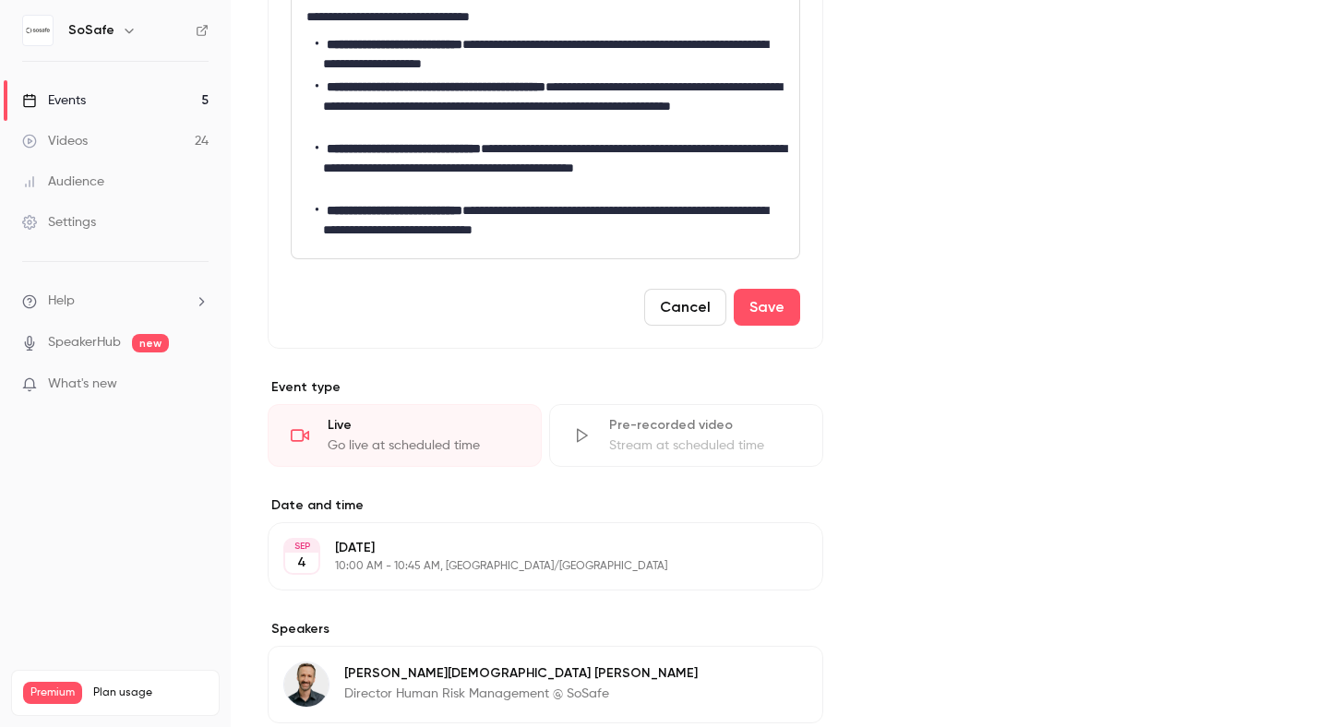
scroll to position [905, 0]
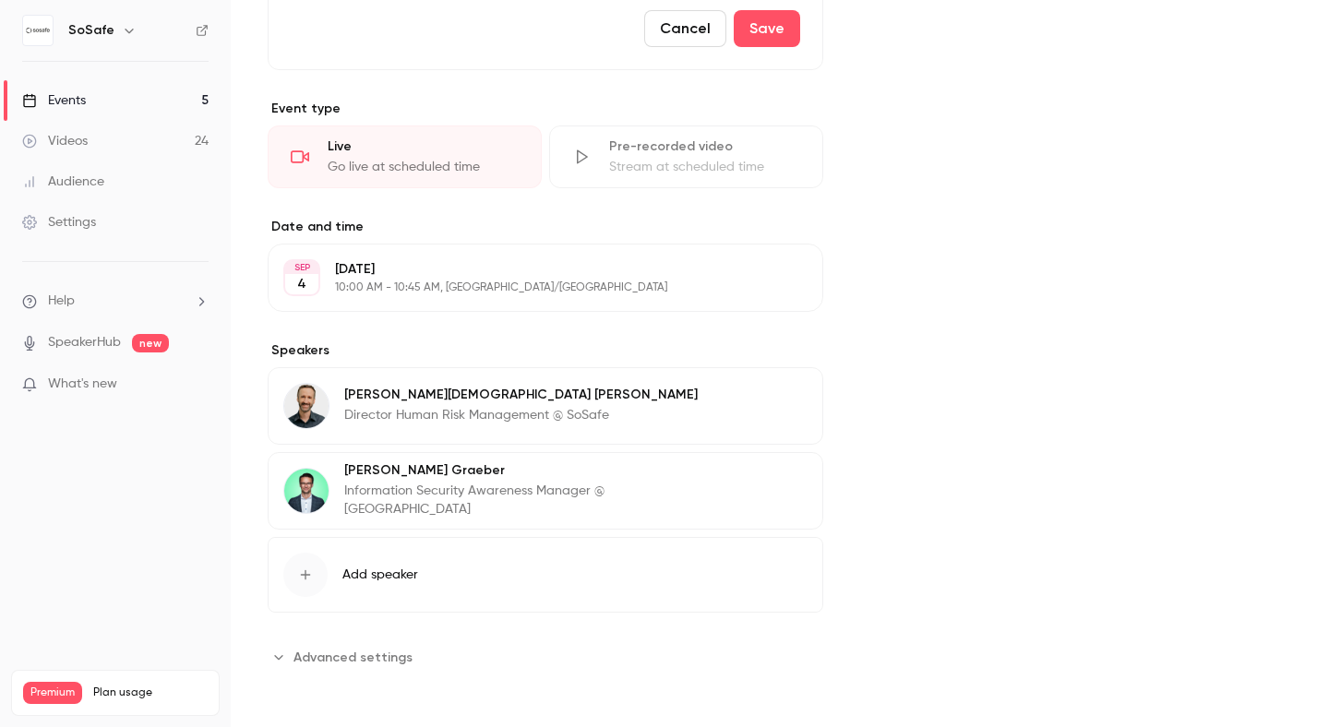
click at [107, 386] on span "What's new" at bounding box center [82, 384] width 69 height 19
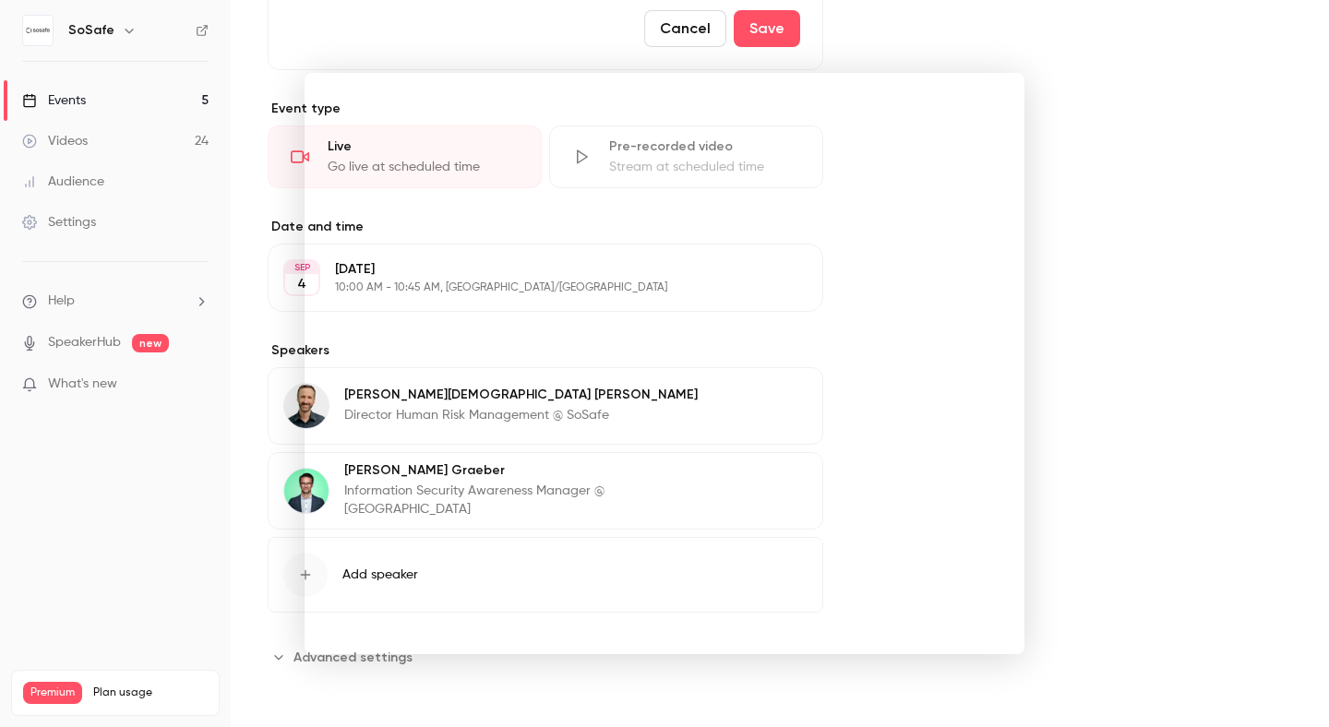
click at [1245, 210] on div at bounding box center [664, 363] width 1329 height 727
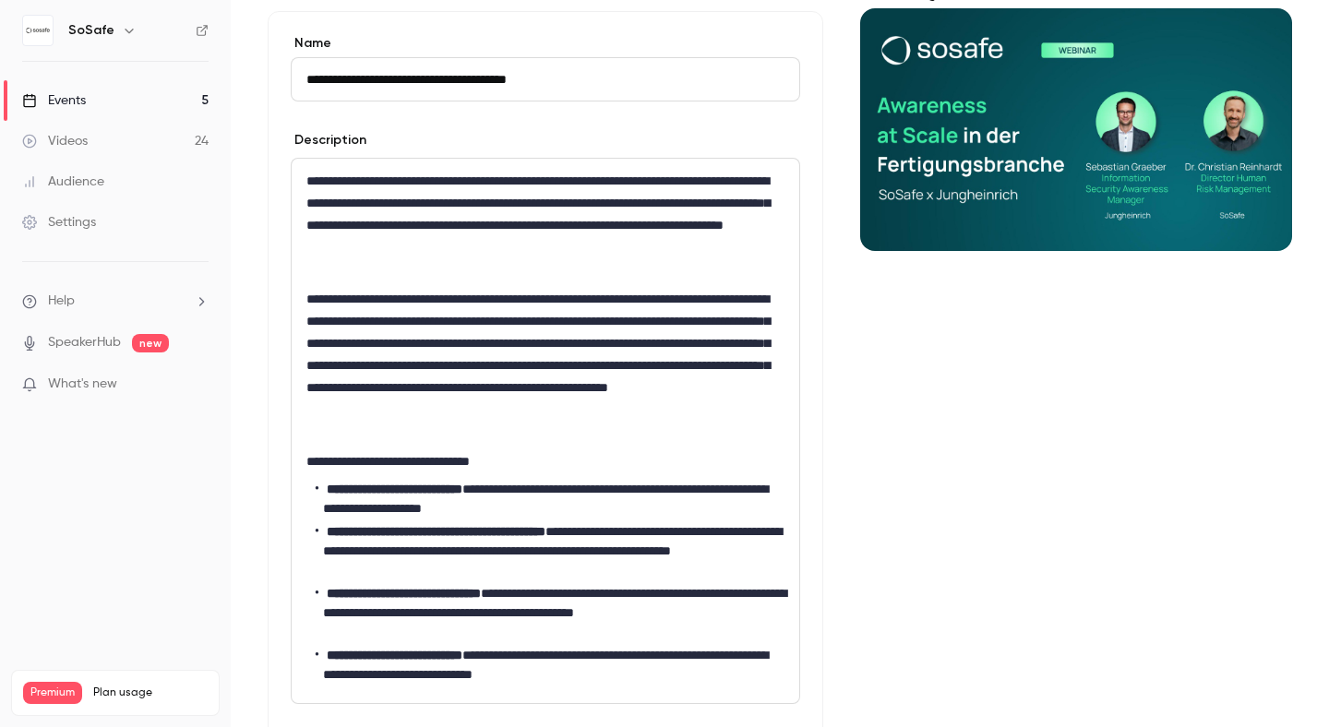
scroll to position [0, 0]
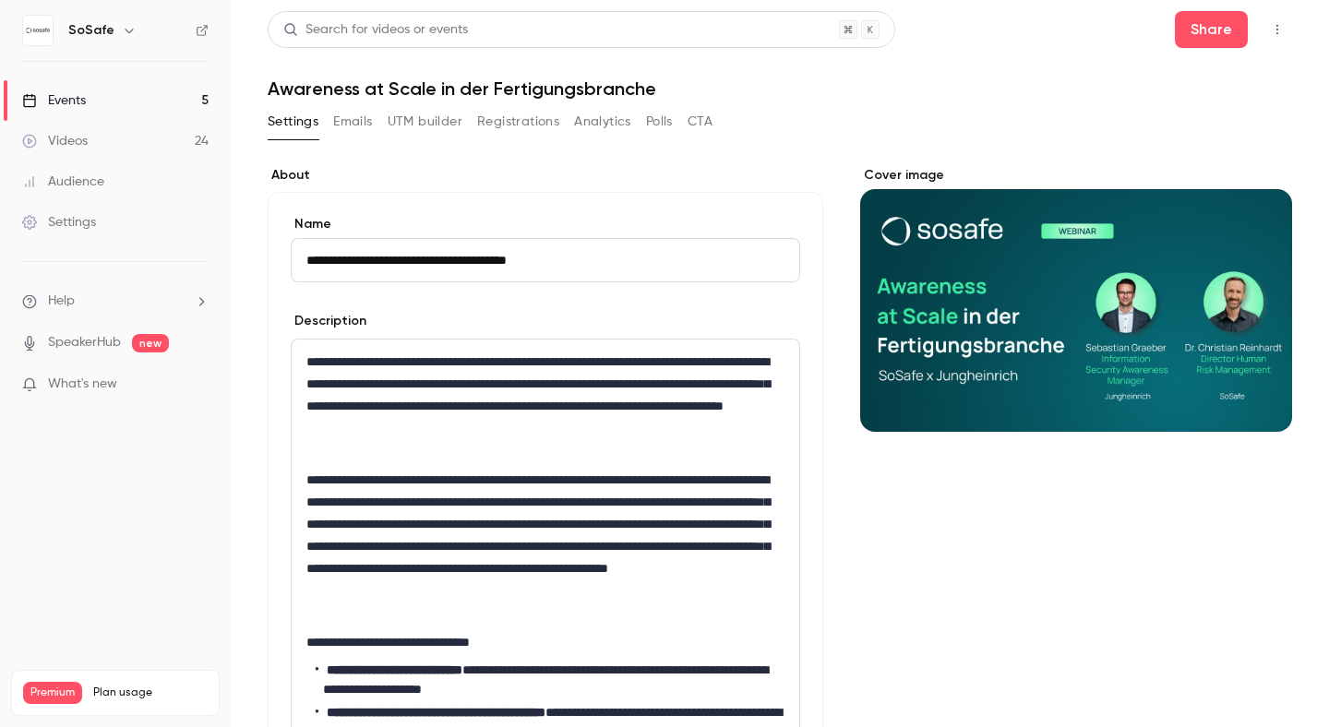
click at [344, 119] on button "Emails" at bounding box center [352, 122] width 39 height 30
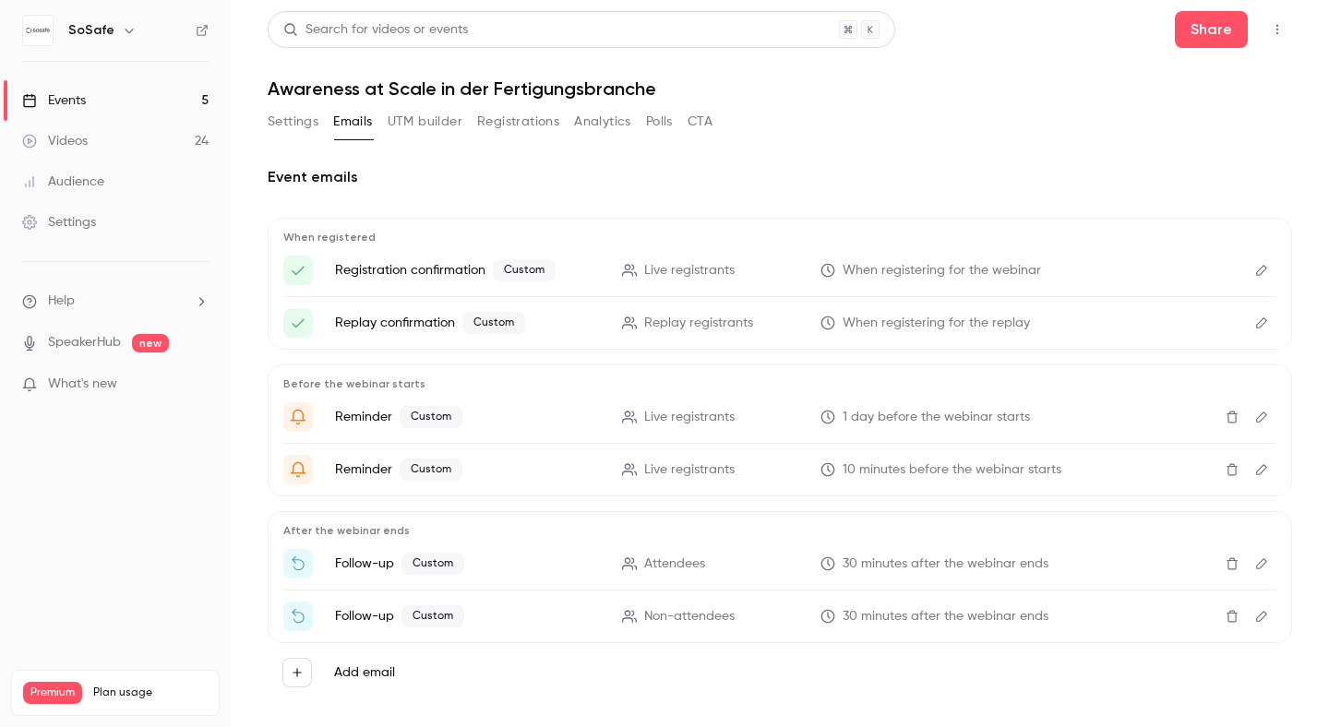
click at [448, 122] on button "UTM builder" at bounding box center [425, 122] width 75 height 30
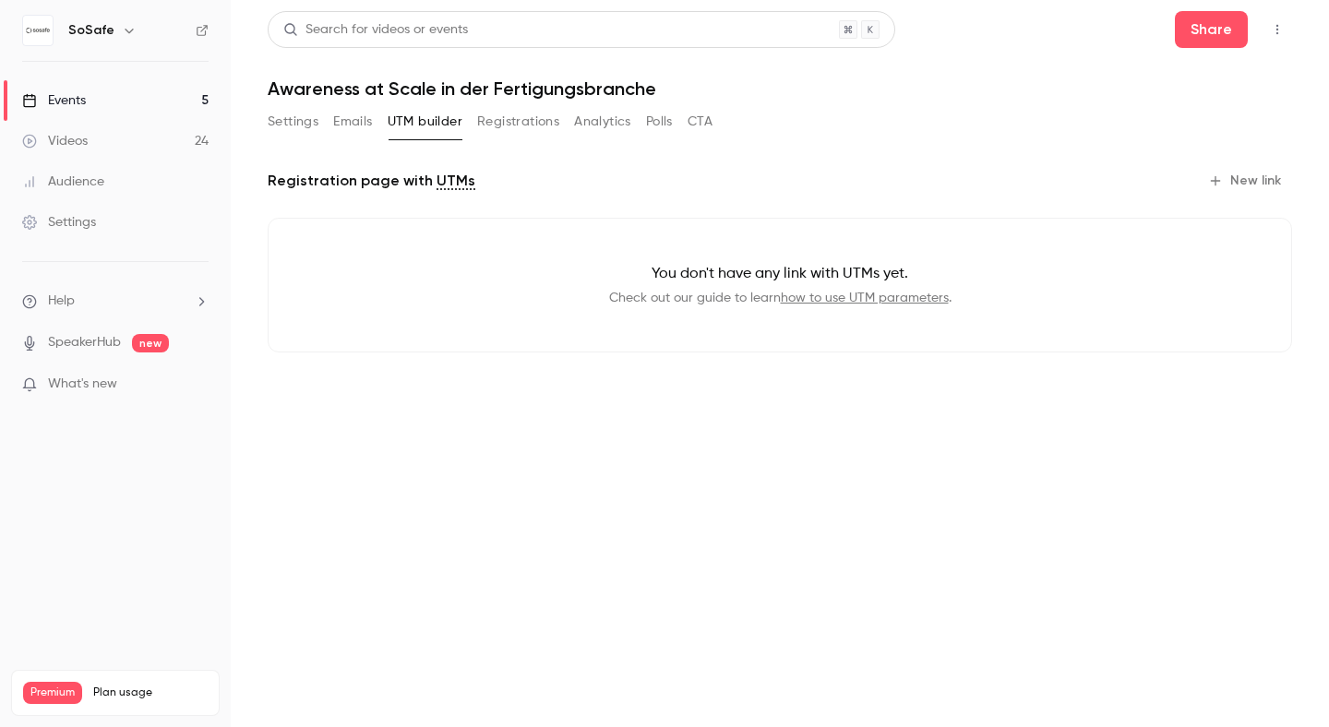
click at [516, 125] on button "Registrations" at bounding box center [518, 122] width 82 height 30
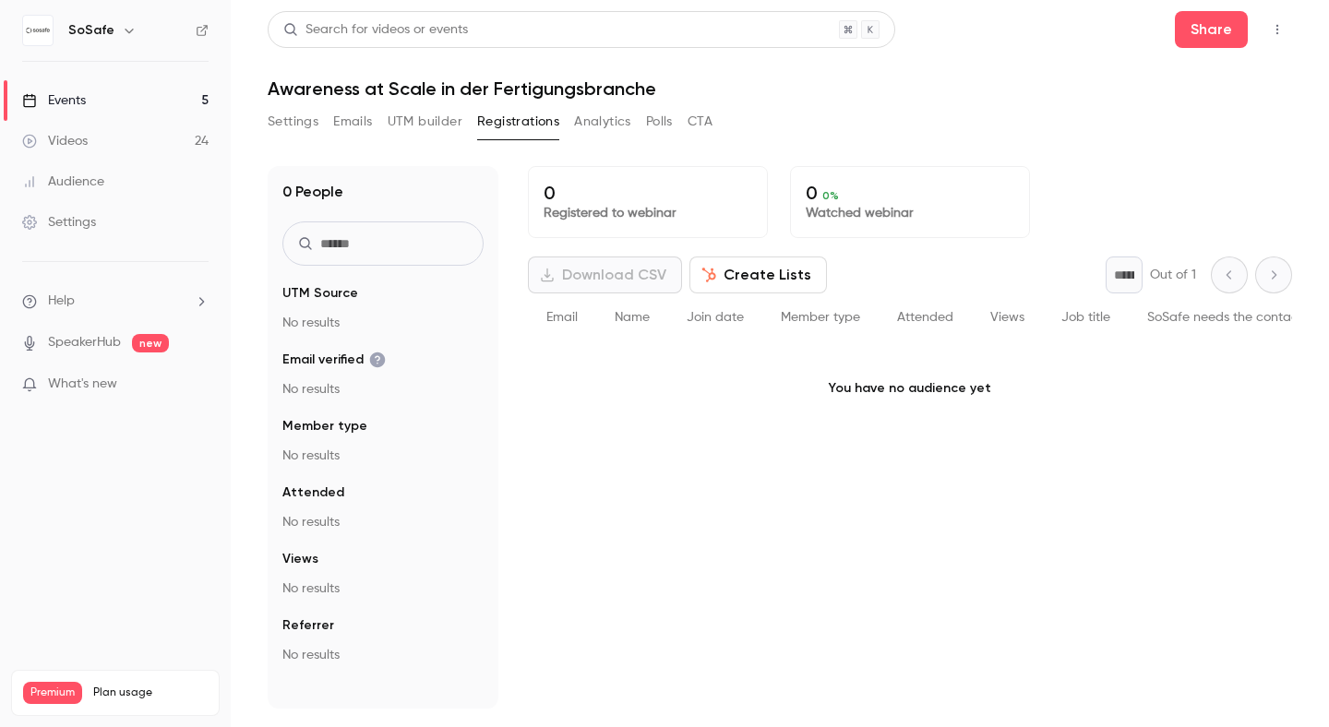
click at [593, 120] on button "Analytics" at bounding box center [602, 122] width 57 height 30
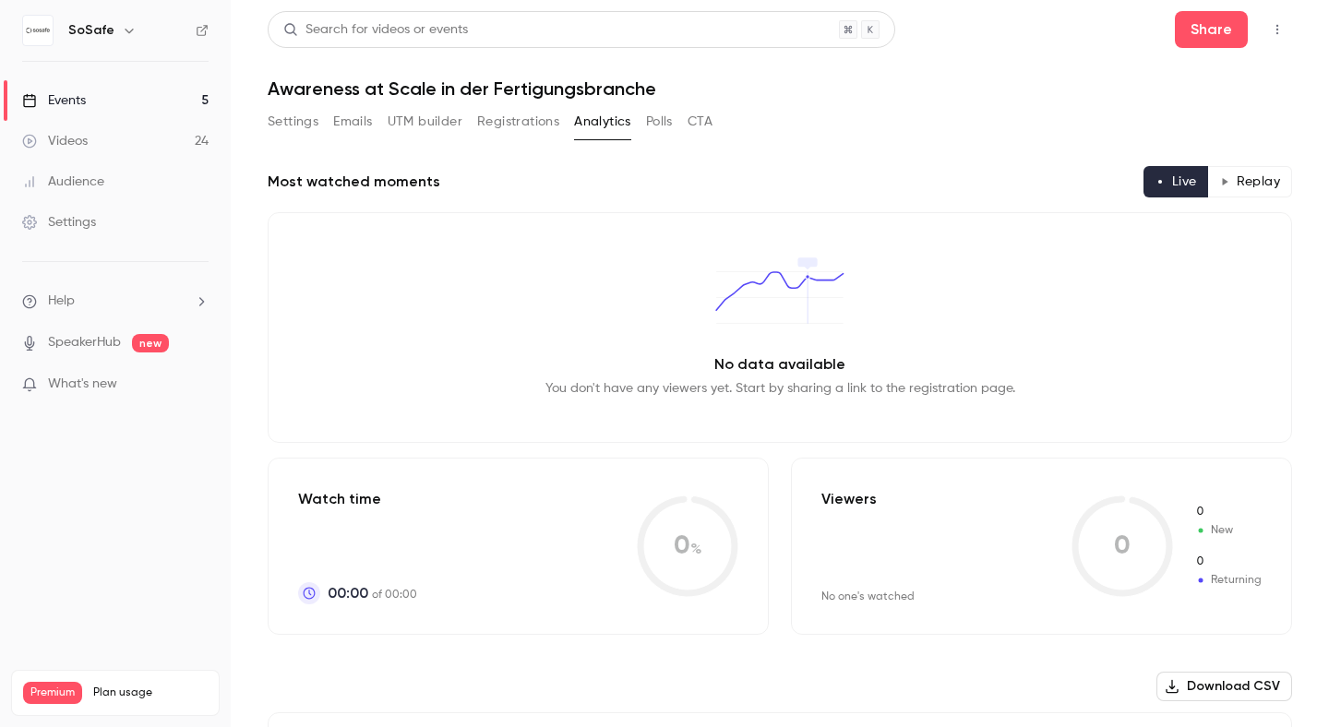
click at [508, 116] on button "Registrations" at bounding box center [518, 122] width 82 height 30
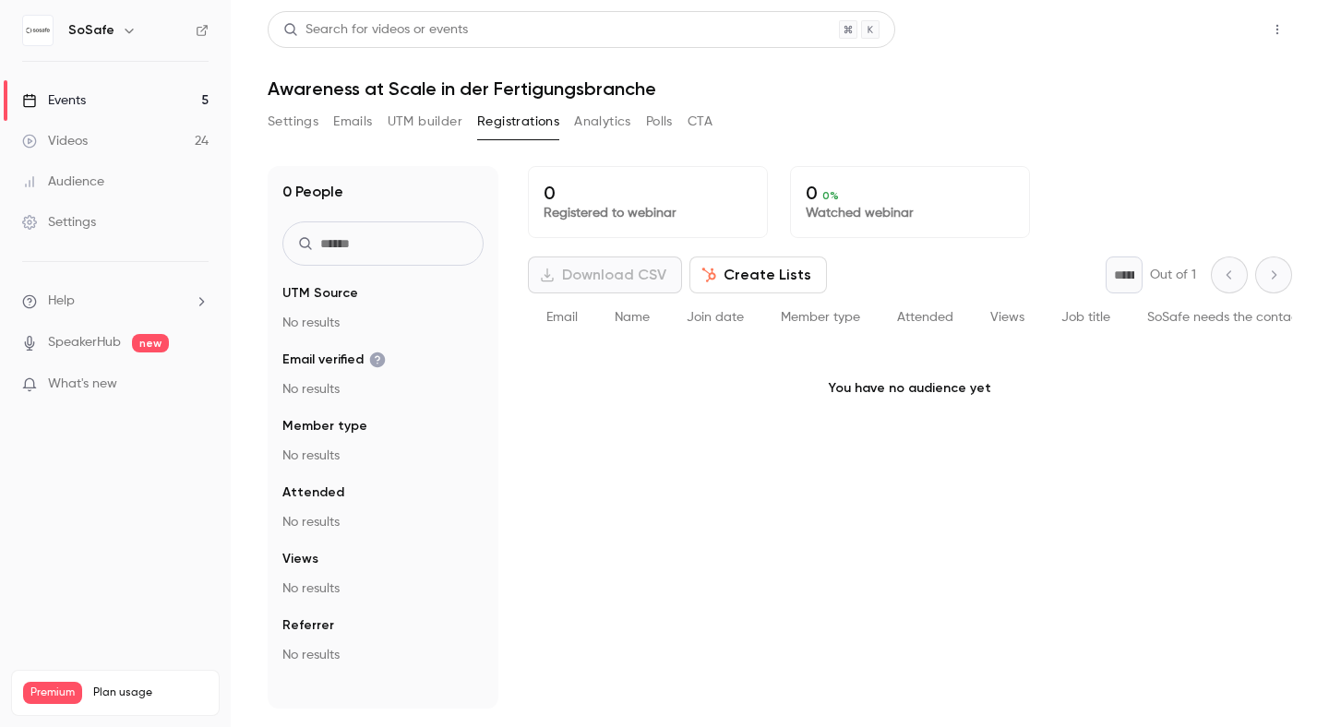
click at [1214, 37] on button "Share" at bounding box center [1211, 29] width 73 height 37
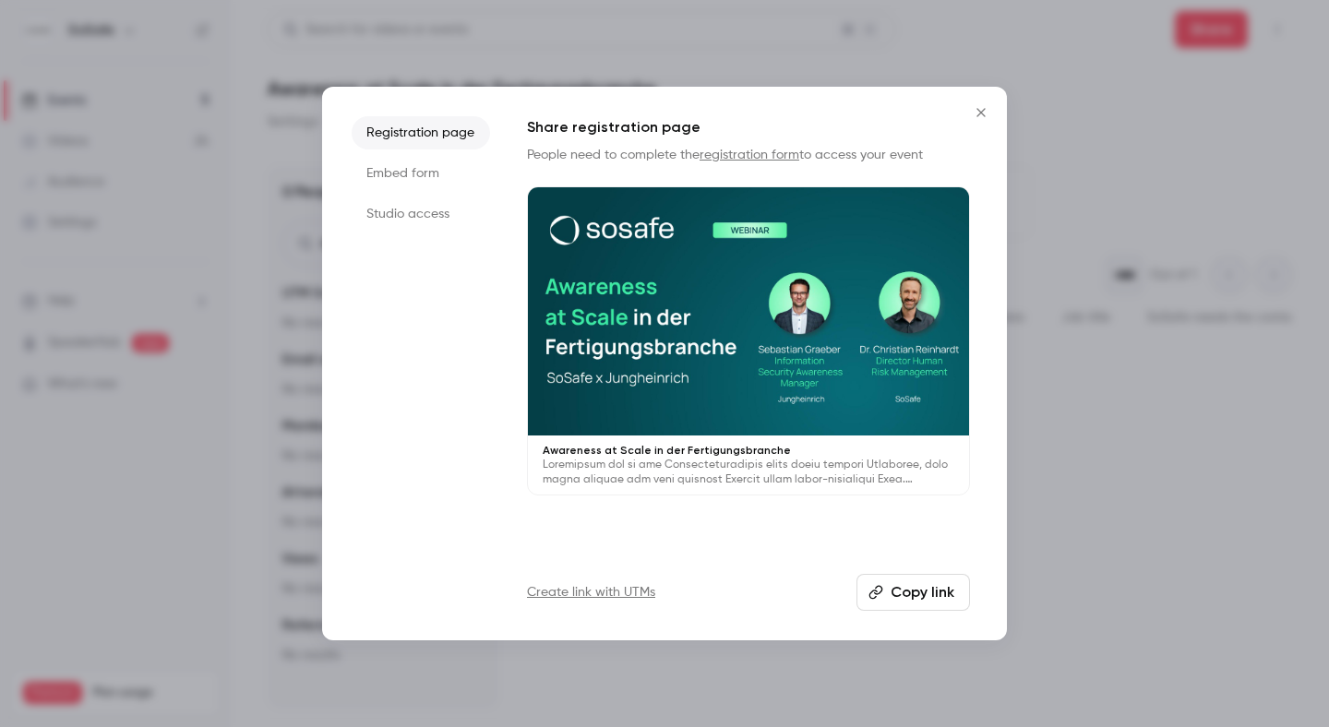
click at [425, 180] on li "Embed form" at bounding box center [421, 173] width 138 height 33
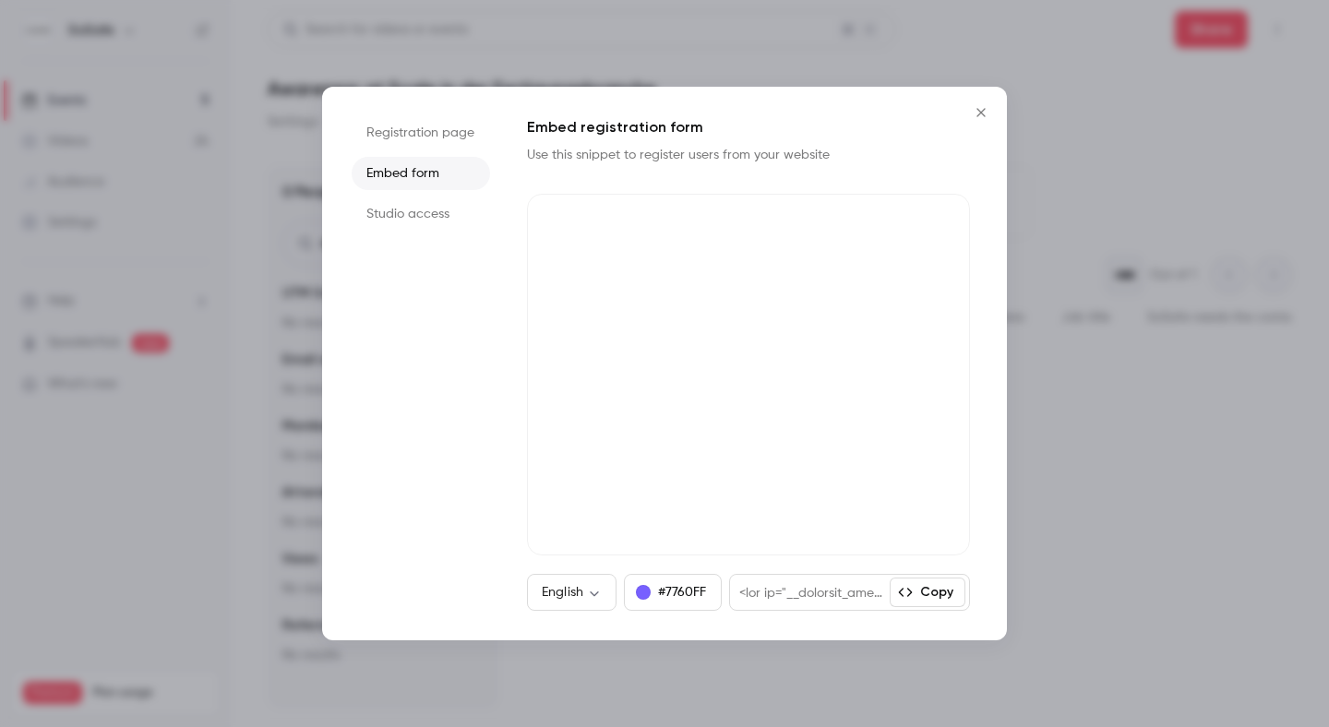
click at [422, 206] on li "Studio access" at bounding box center [421, 214] width 138 height 33
